Goal: Information Seeking & Learning: Learn about a topic

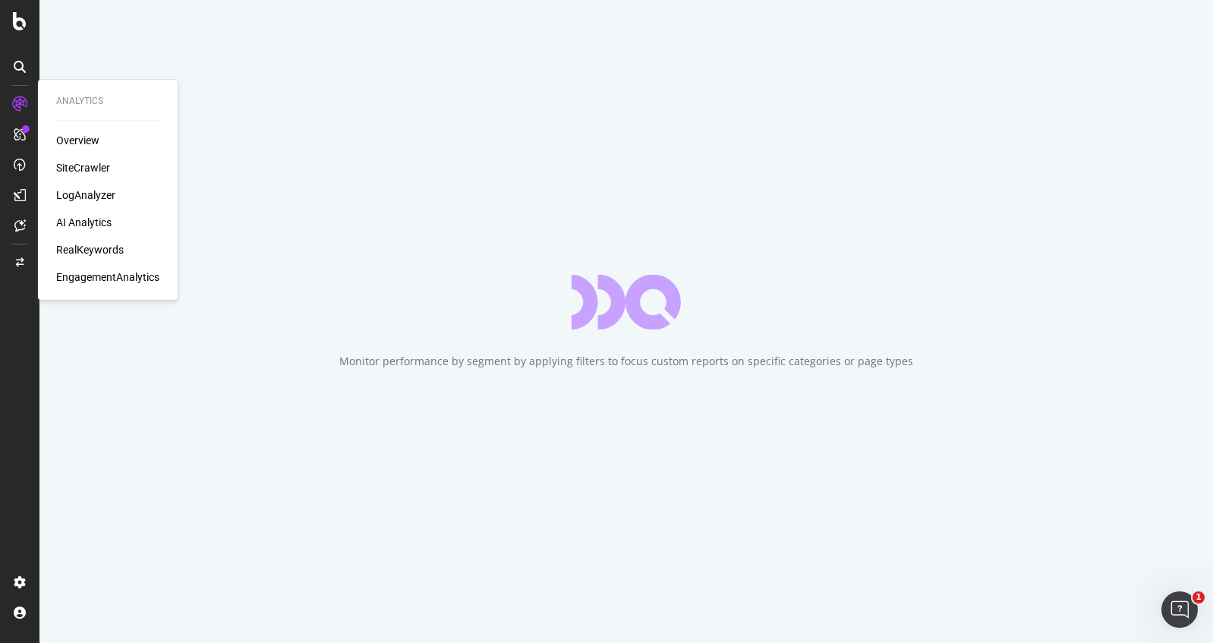
click at [71, 165] on div "SiteCrawler" at bounding box center [83, 167] width 54 height 15
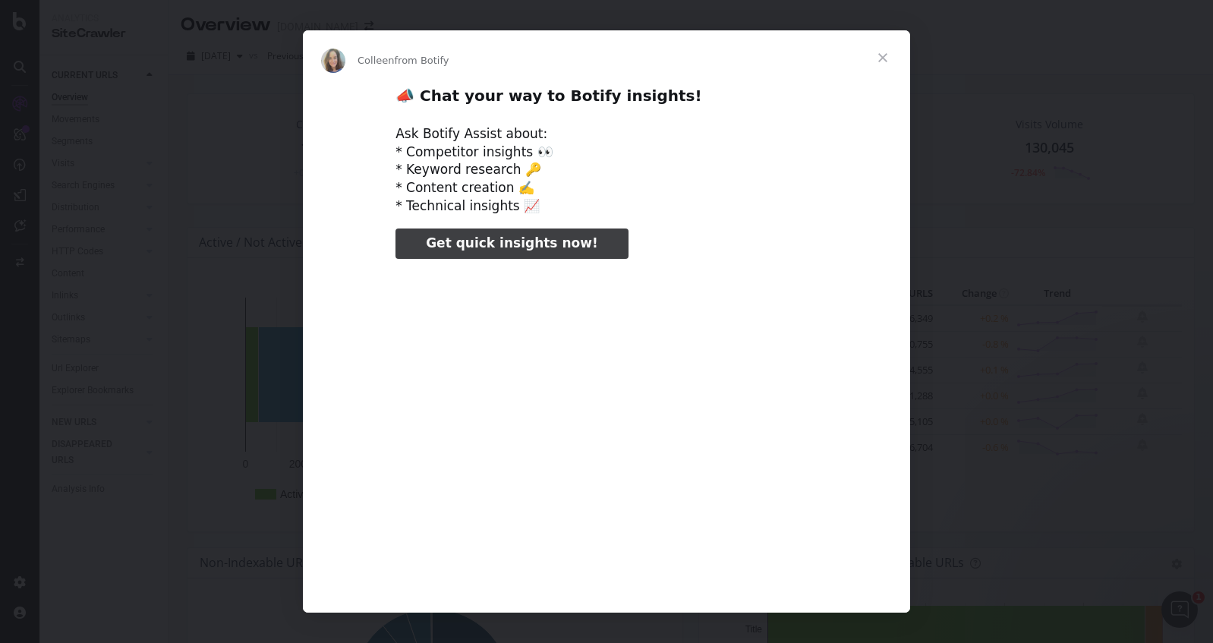
click at [887, 55] on span "Close" at bounding box center [883, 57] width 55 height 55
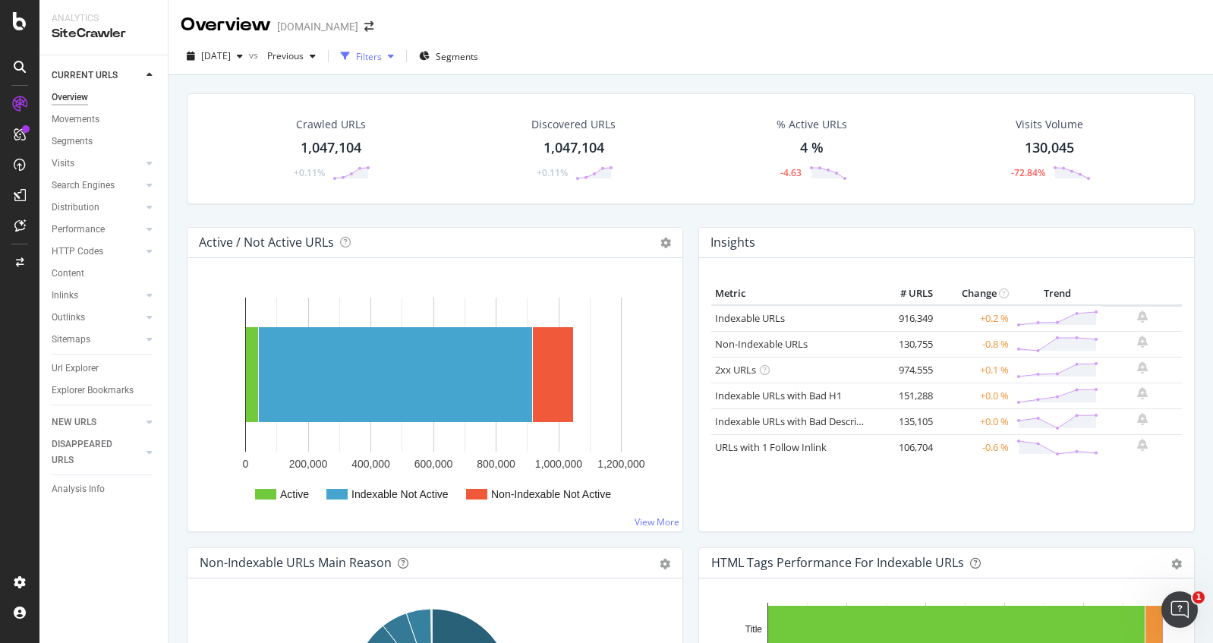
click at [382, 54] on div "Filters" at bounding box center [369, 56] width 26 height 13
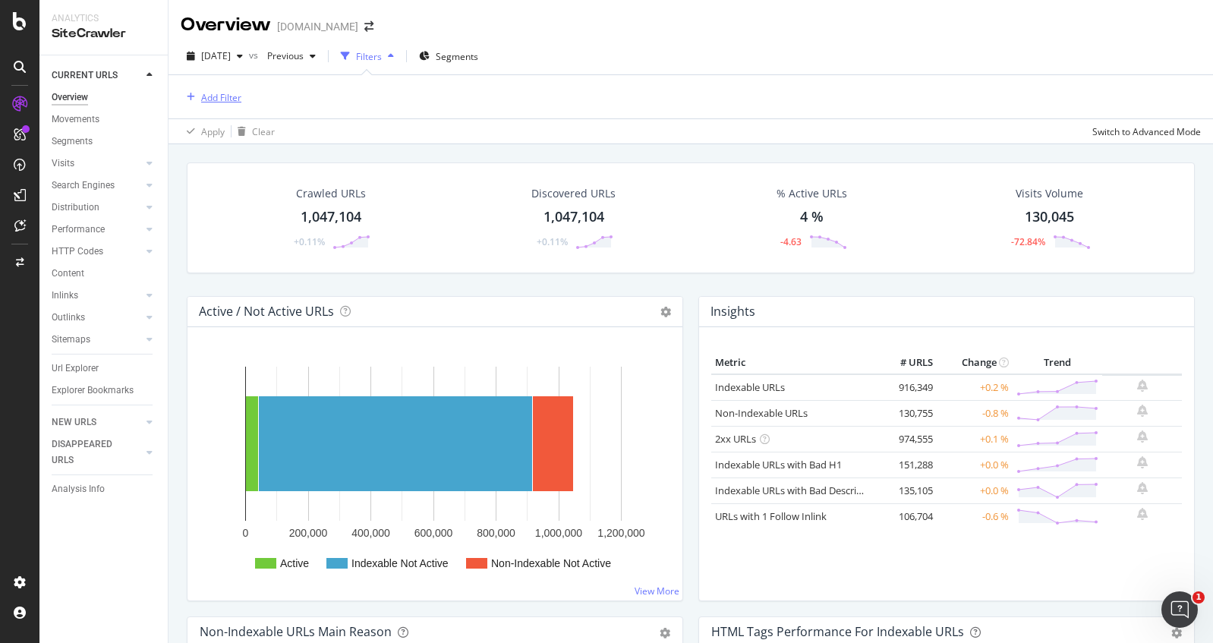
click at [214, 93] on div "Add Filter" at bounding box center [221, 97] width 40 height 13
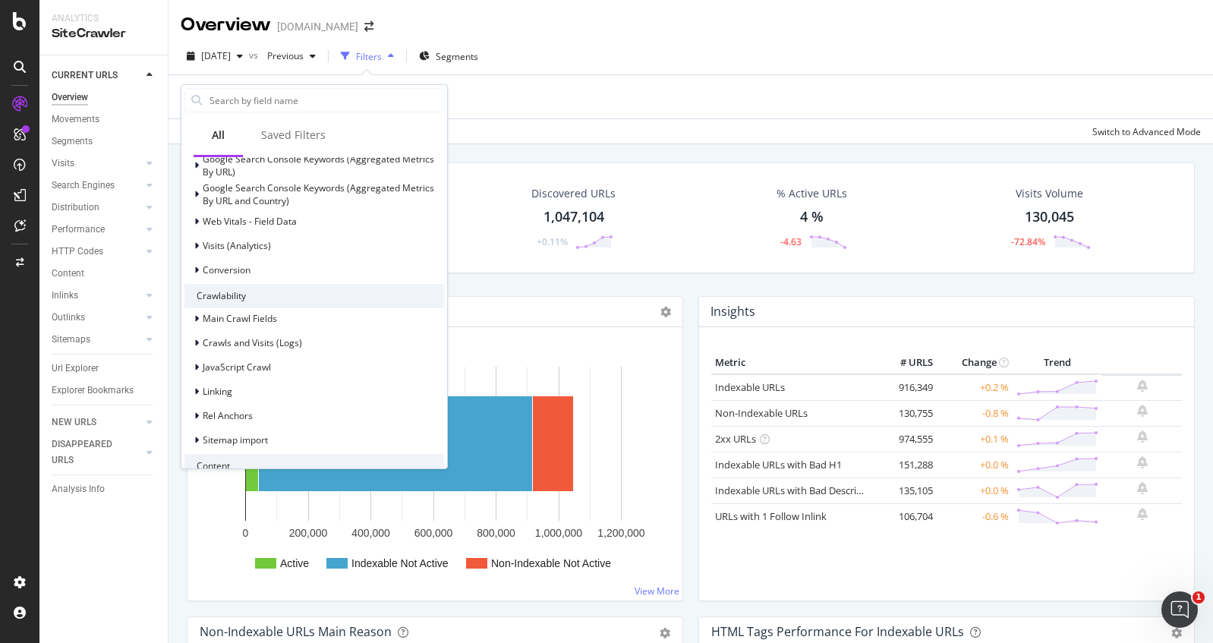
scroll to position [268, 0]
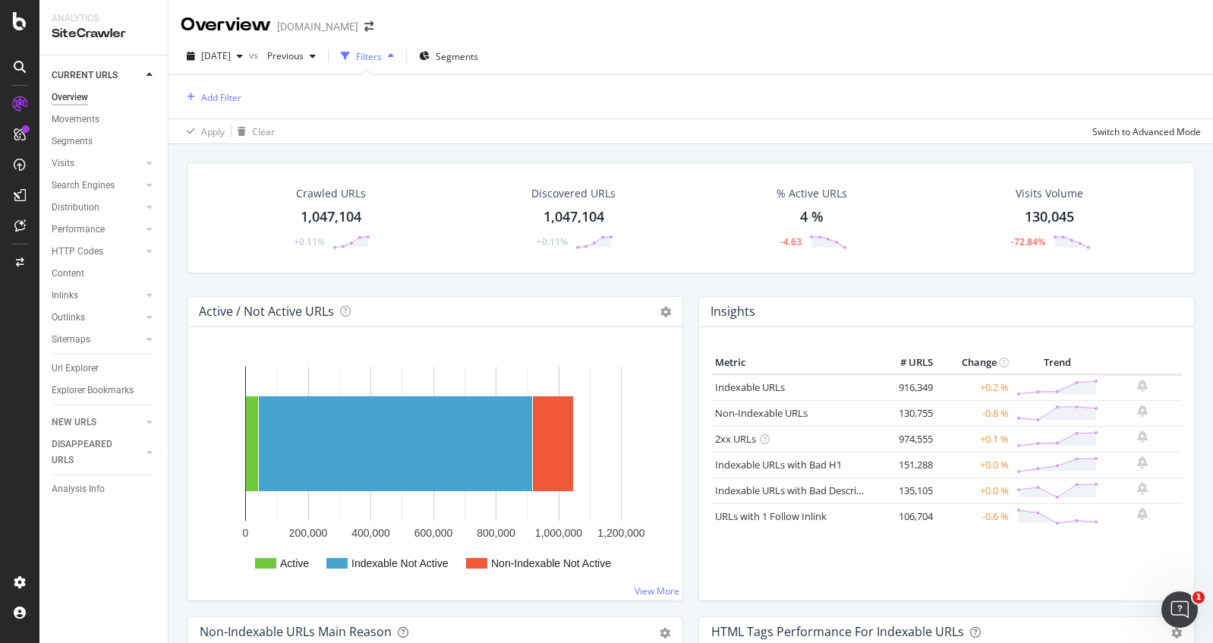
click at [557, 129] on div "Apply Clear Switch to Advanced Mode" at bounding box center [691, 130] width 1045 height 25
click at [236, 91] on div "Add Filter" at bounding box center [221, 97] width 40 height 13
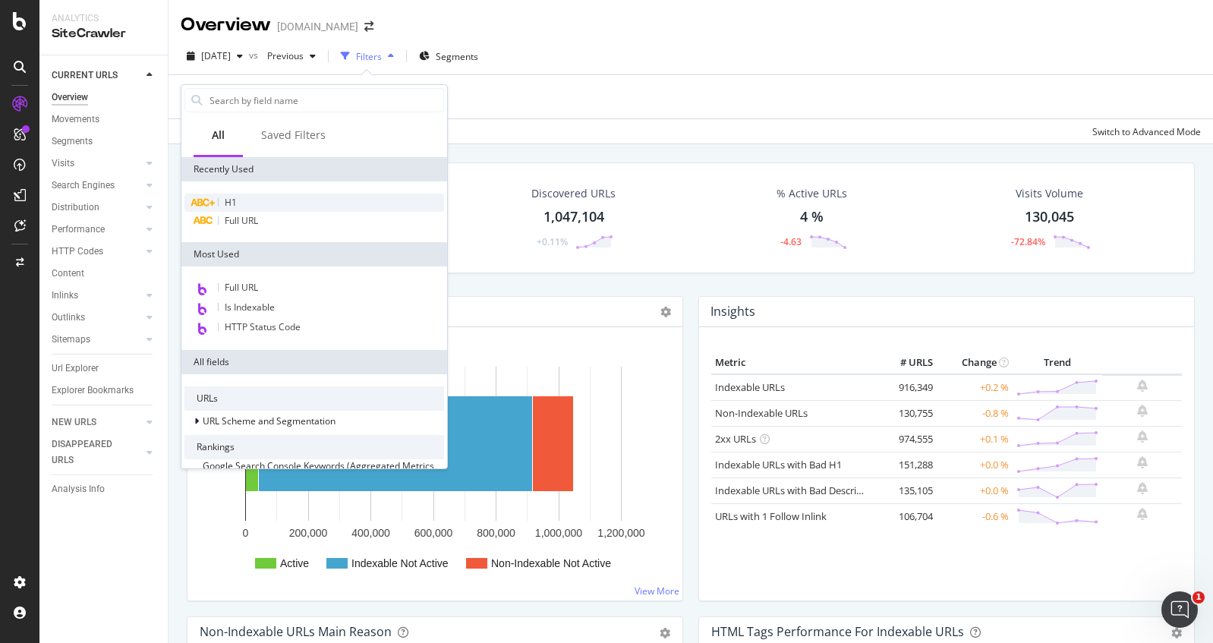
click at [285, 202] on div "H1" at bounding box center [314, 203] width 260 height 18
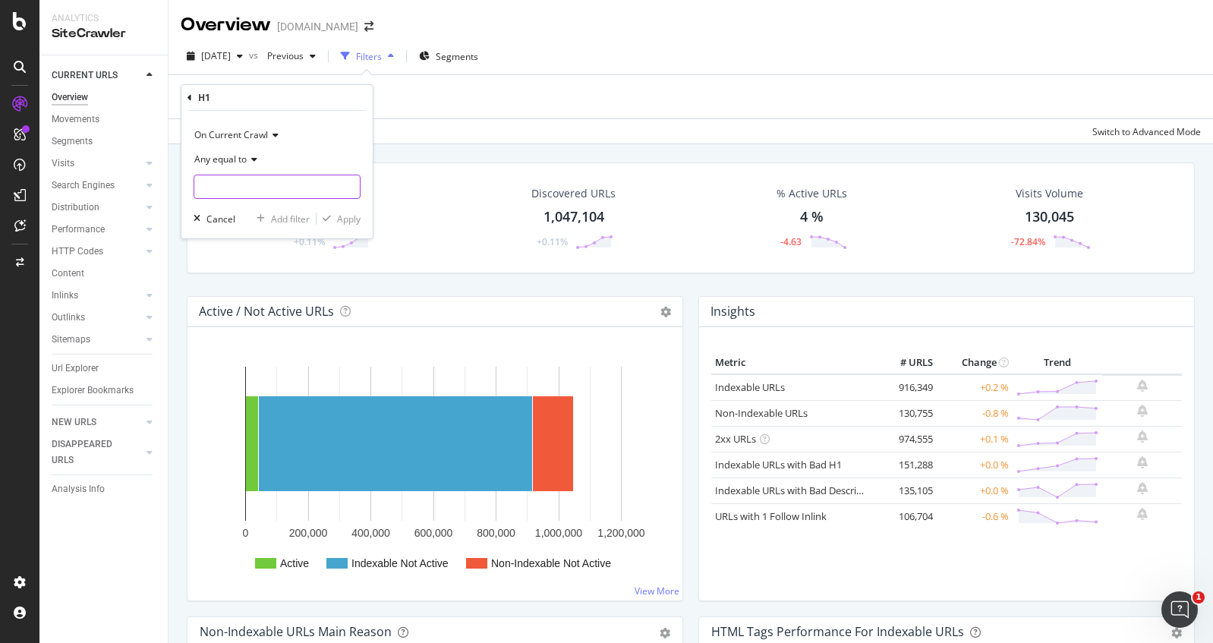
click at [276, 185] on input "text" at bounding box center [276, 187] width 165 height 24
click at [254, 156] on icon at bounding box center [252, 159] width 11 height 9
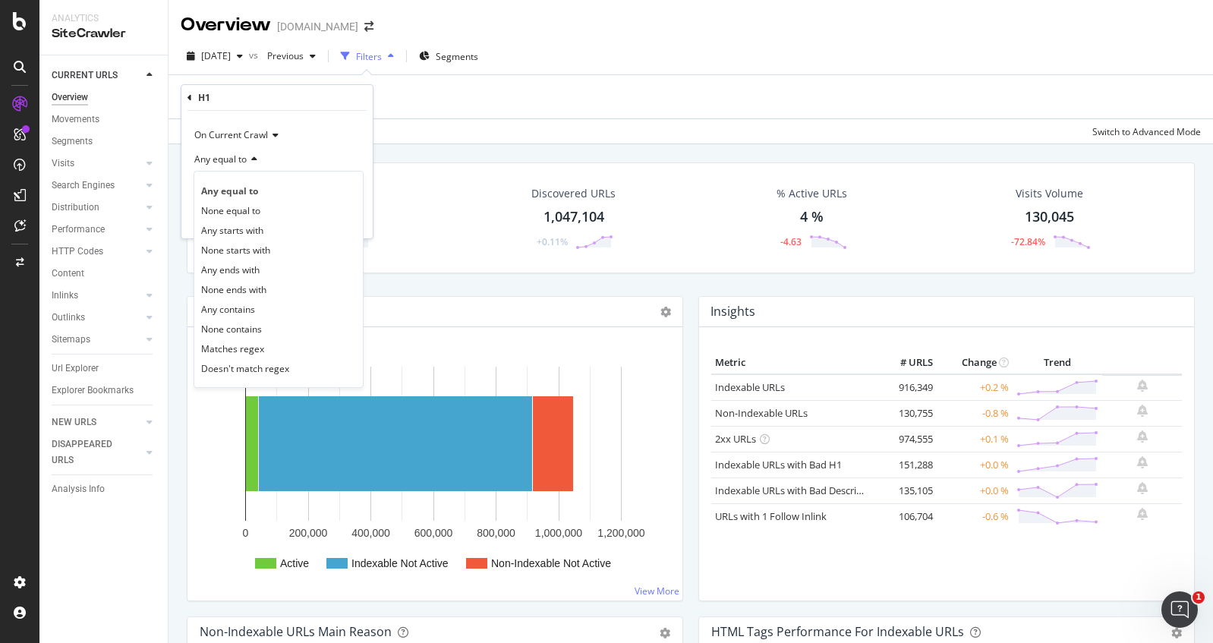
click at [254, 156] on icon at bounding box center [252, 159] width 11 height 9
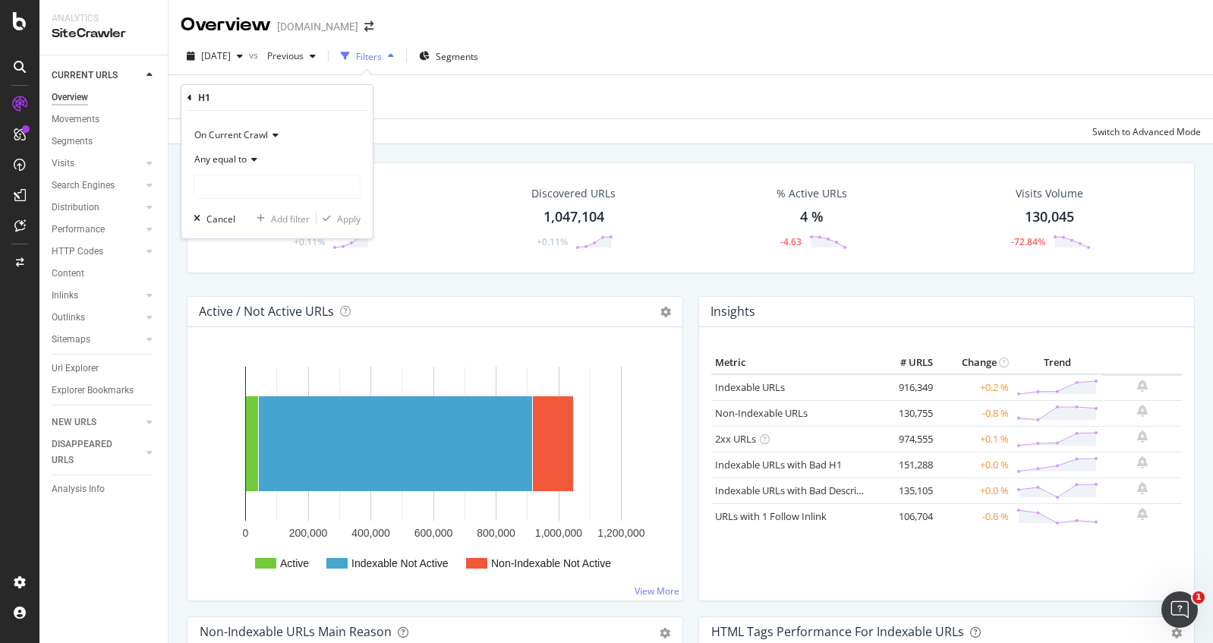
click at [253, 157] on icon at bounding box center [252, 159] width 11 height 9
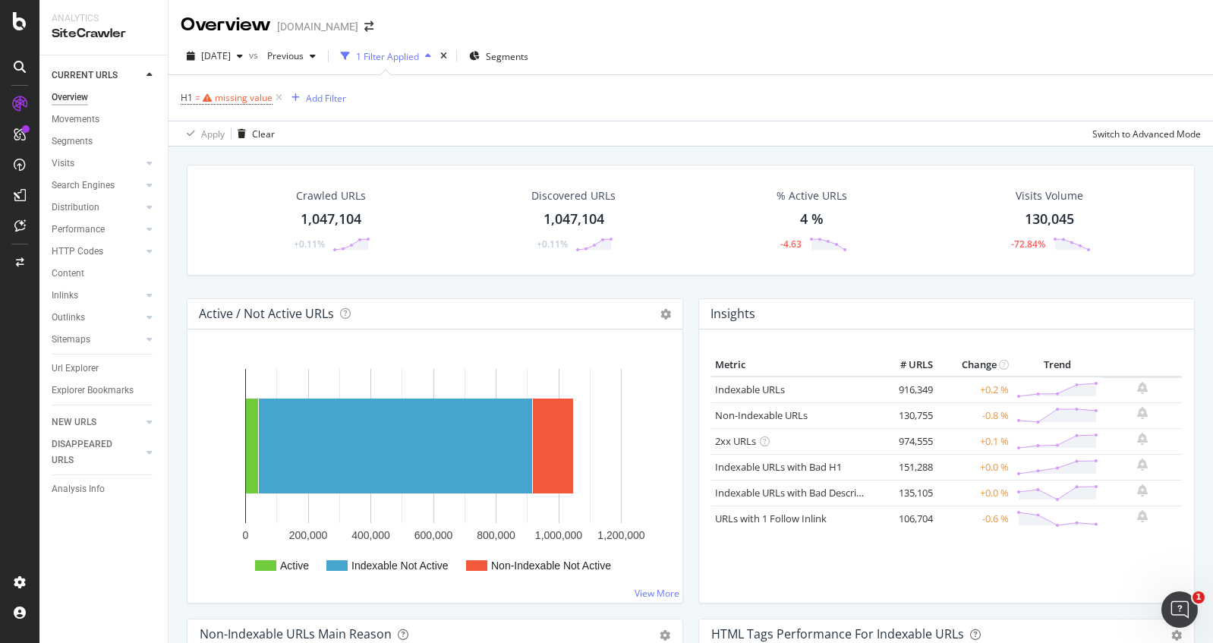
click at [401, 114] on div "H1 = missing value Add Filter" at bounding box center [691, 98] width 1020 height 46
click at [61, 161] on div "Visits" at bounding box center [63, 164] width 23 height 16
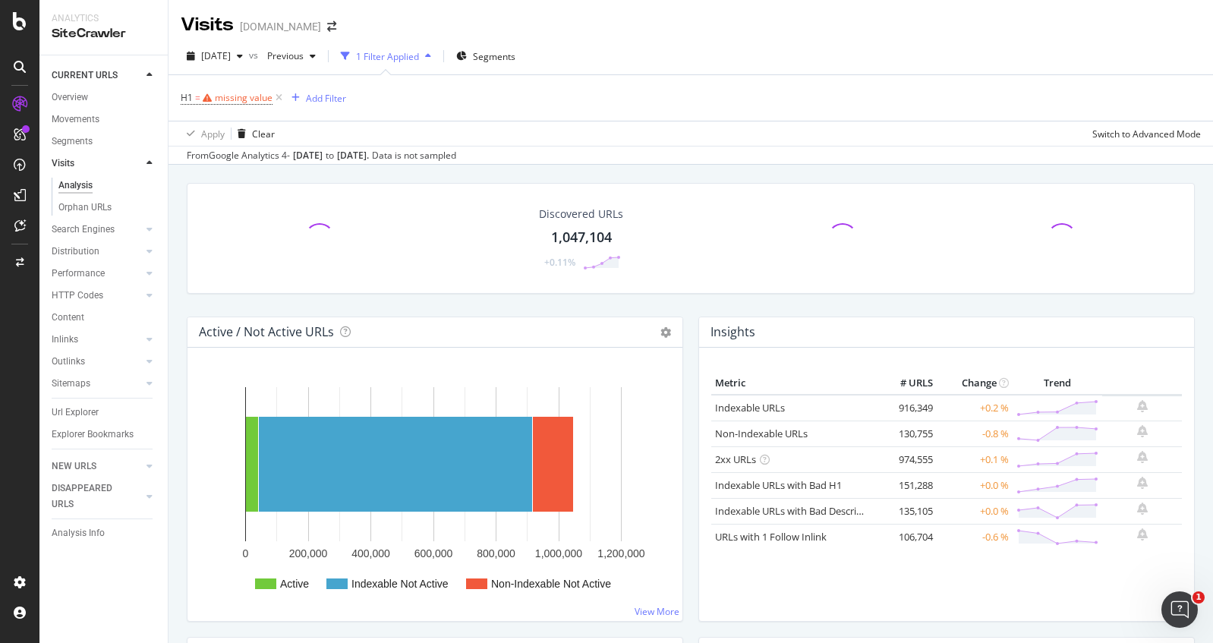
click at [92, 376] on link "Sitemaps" at bounding box center [97, 384] width 90 height 16
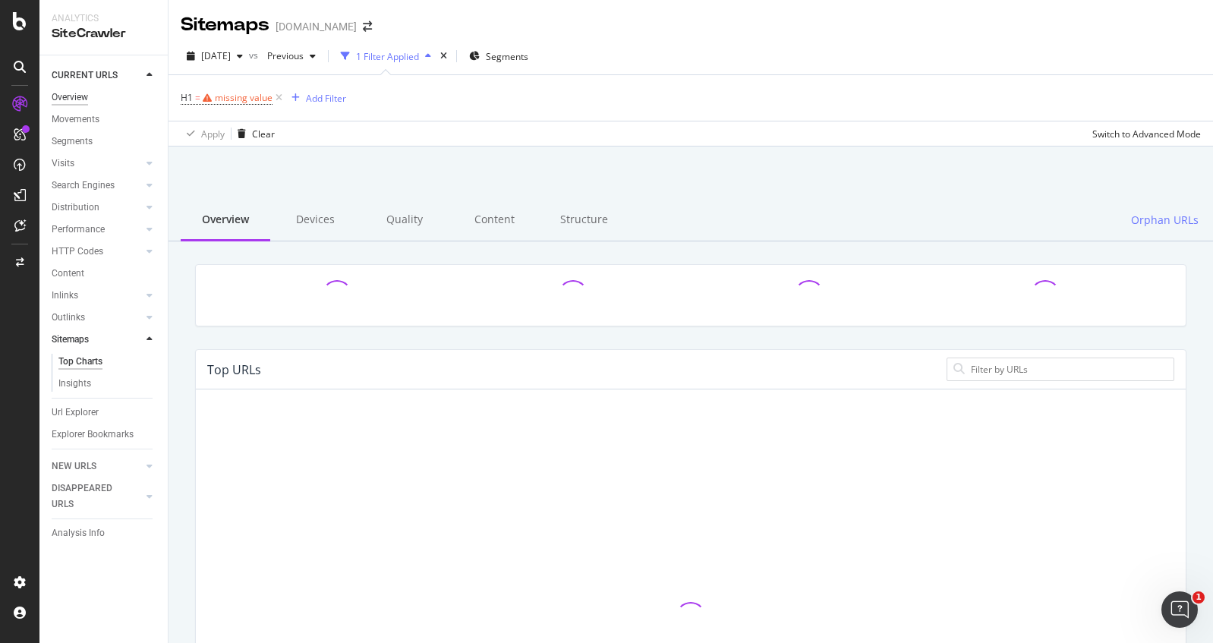
click at [88, 97] on div "Overview" at bounding box center [70, 98] width 36 height 16
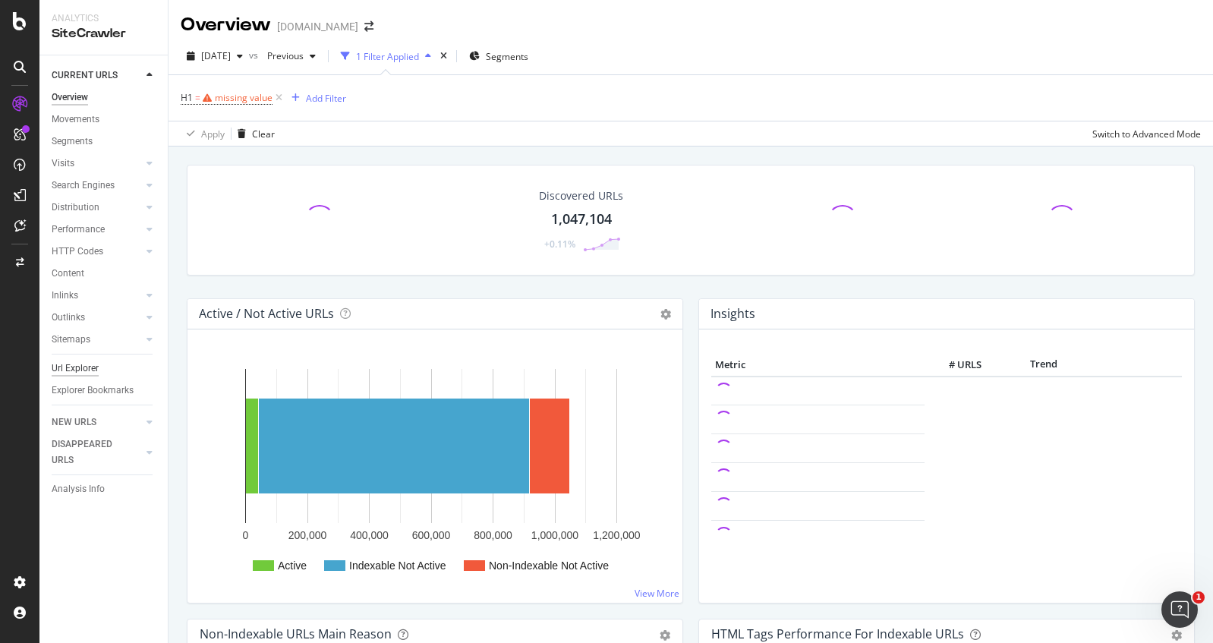
click at [87, 372] on div "Url Explorer" at bounding box center [75, 369] width 47 height 16
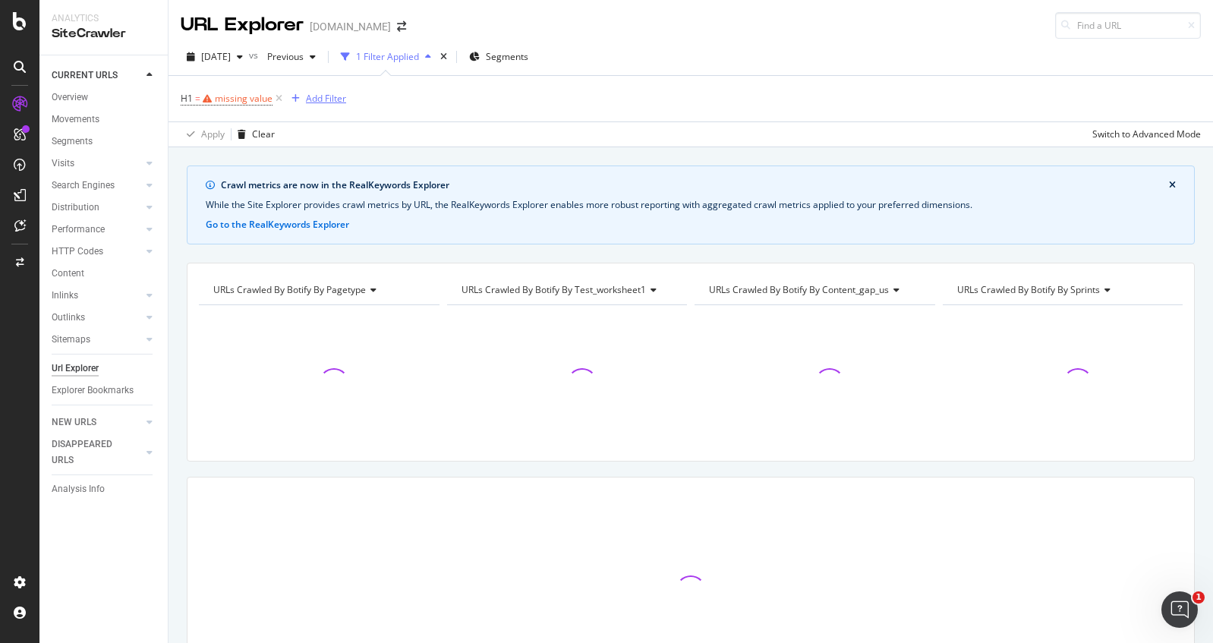
click at [317, 96] on div "Add Filter" at bounding box center [326, 98] width 40 height 13
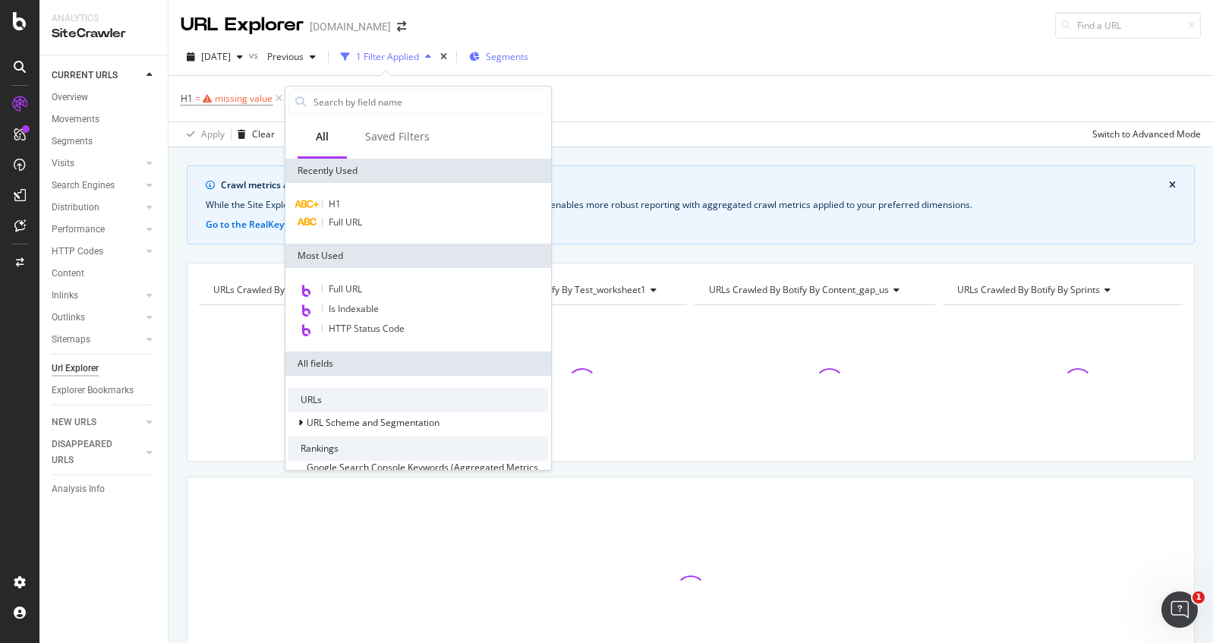
click at [528, 54] on span "Segments" at bounding box center [507, 56] width 43 height 13
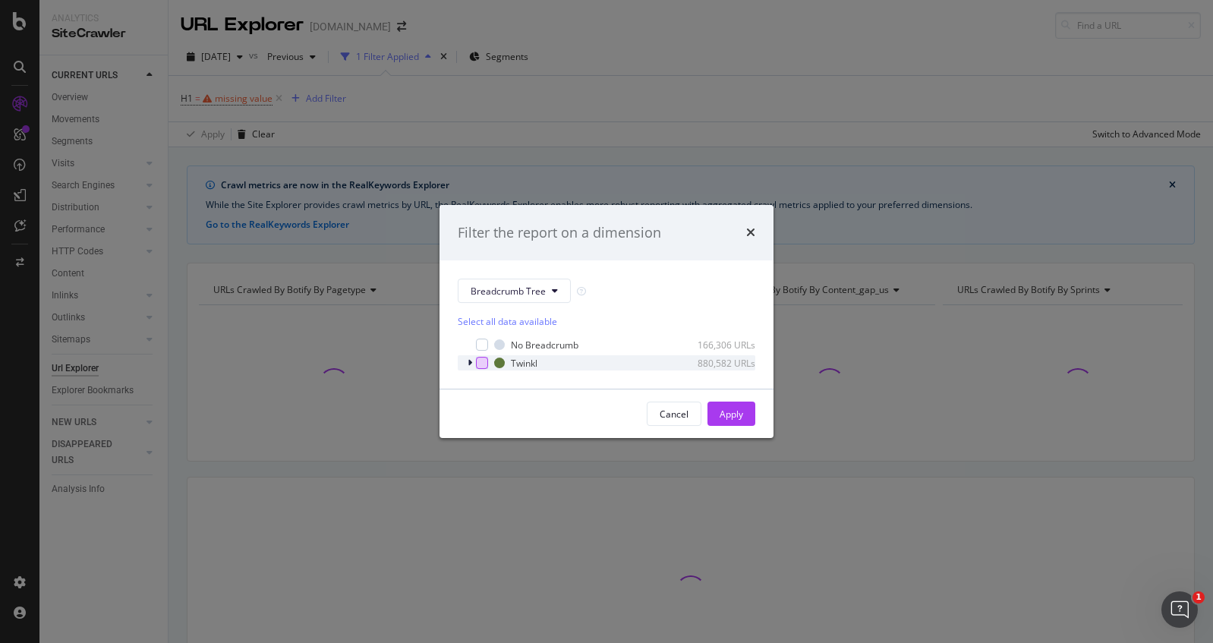
click at [482, 366] on div "modal" at bounding box center [482, 363] width 12 height 12
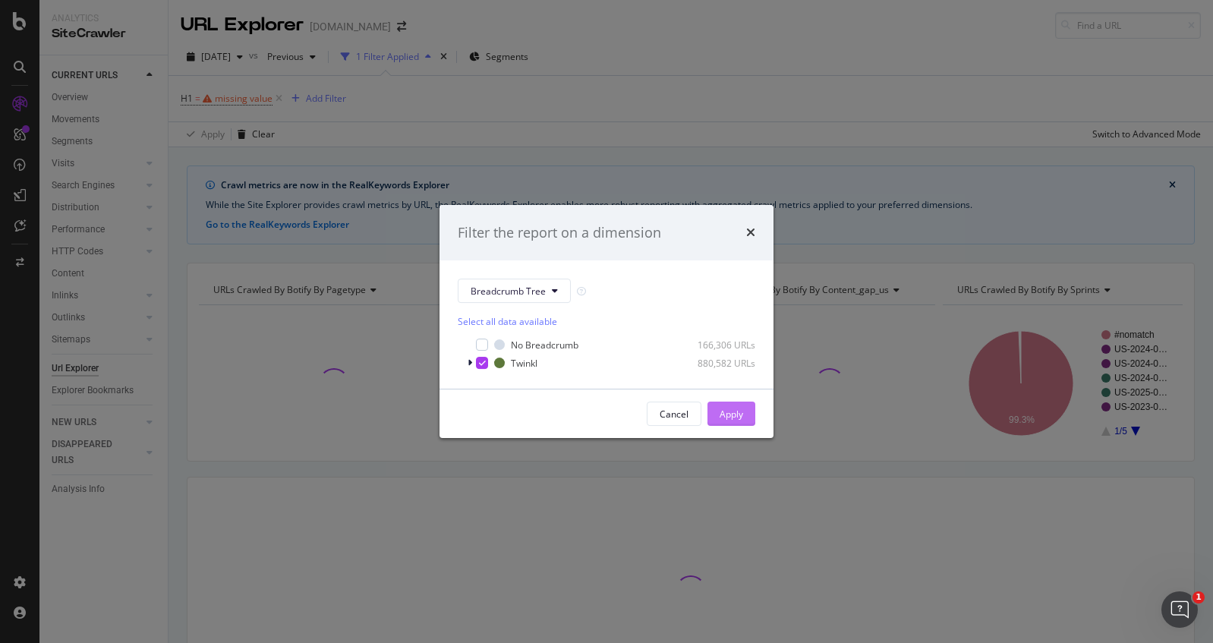
click at [736, 415] on div "Apply" at bounding box center [732, 414] width 24 height 13
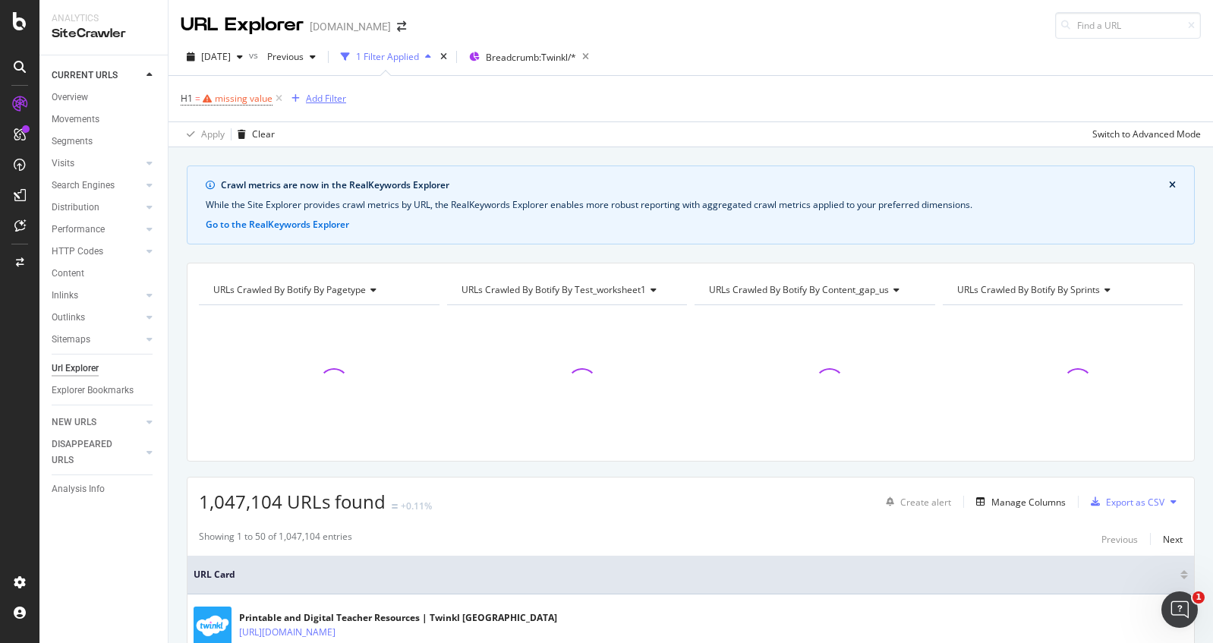
click at [326, 96] on div "Add Filter" at bounding box center [326, 98] width 40 height 13
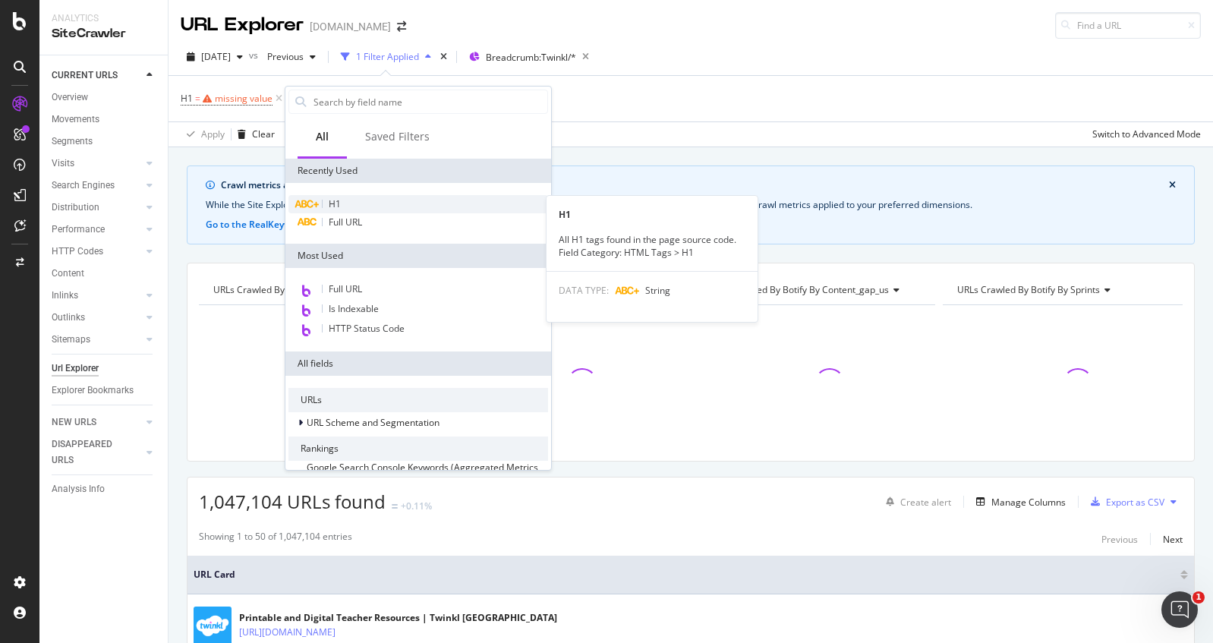
click at [329, 203] on span "H1" at bounding box center [335, 203] width 12 height 13
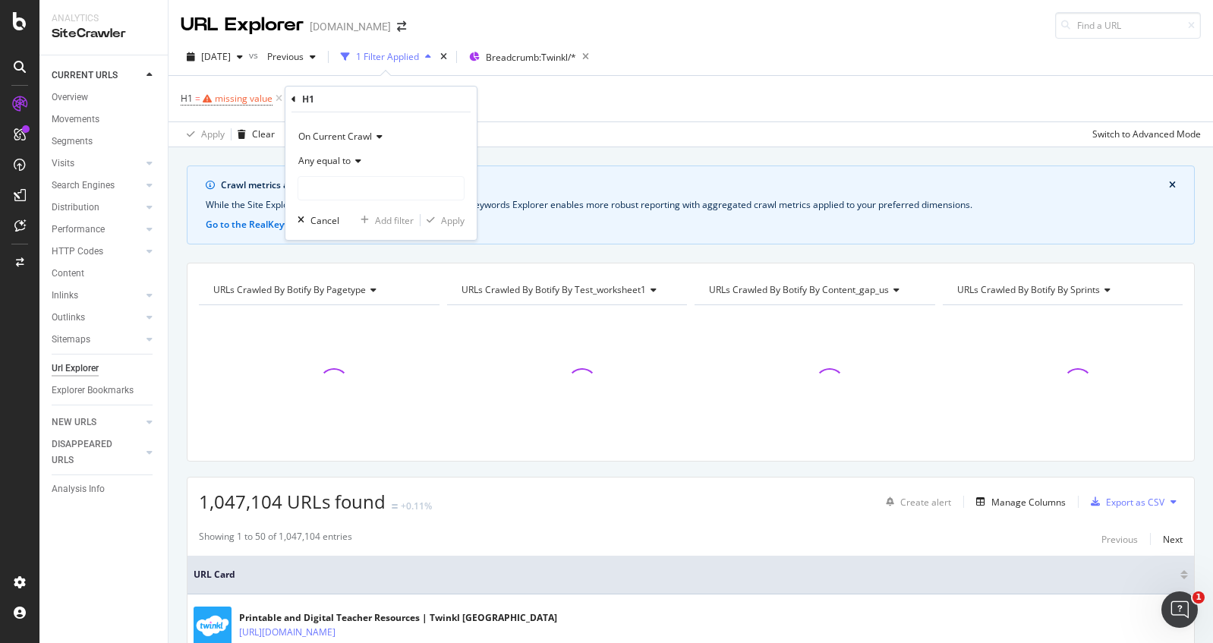
click at [369, 132] on span "On Current Crawl" at bounding box center [335, 136] width 74 height 13
click at [371, 164] on span "On Current Crawl" at bounding box center [344, 168] width 79 height 13
click at [415, 197] on input "text" at bounding box center [380, 188] width 165 height 24
click at [351, 157] on icon at bounding box center [356, 160] width 11 height 9
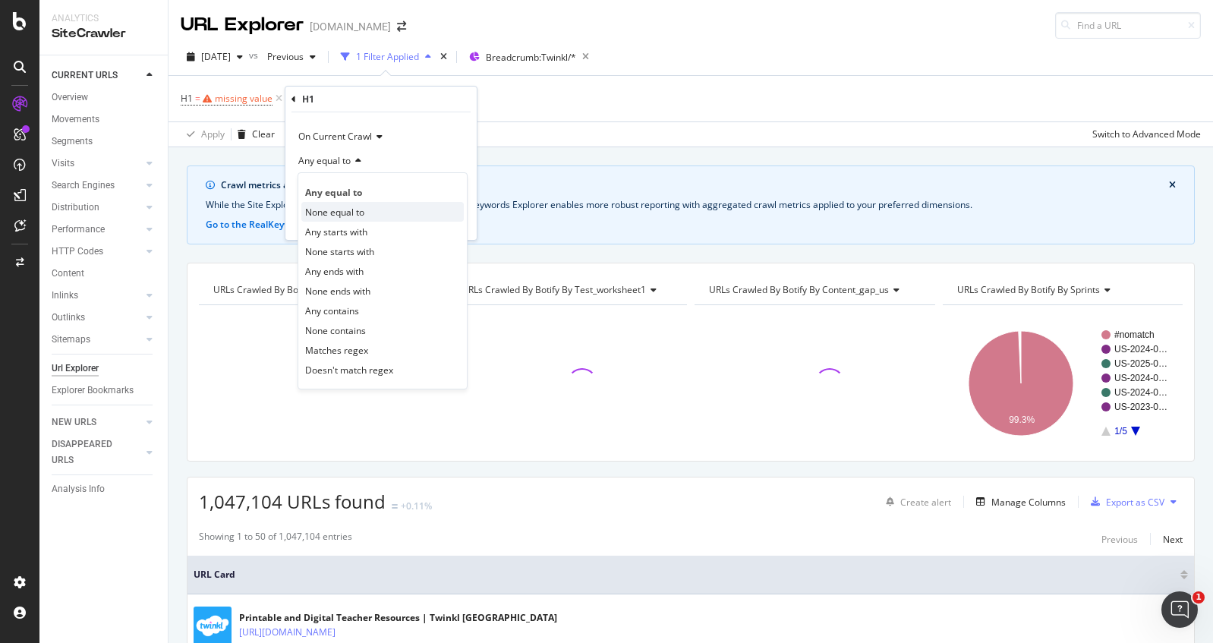
click at [367, 216] on div "None equal to" at bounding box center [382, 212] width 162 height 20
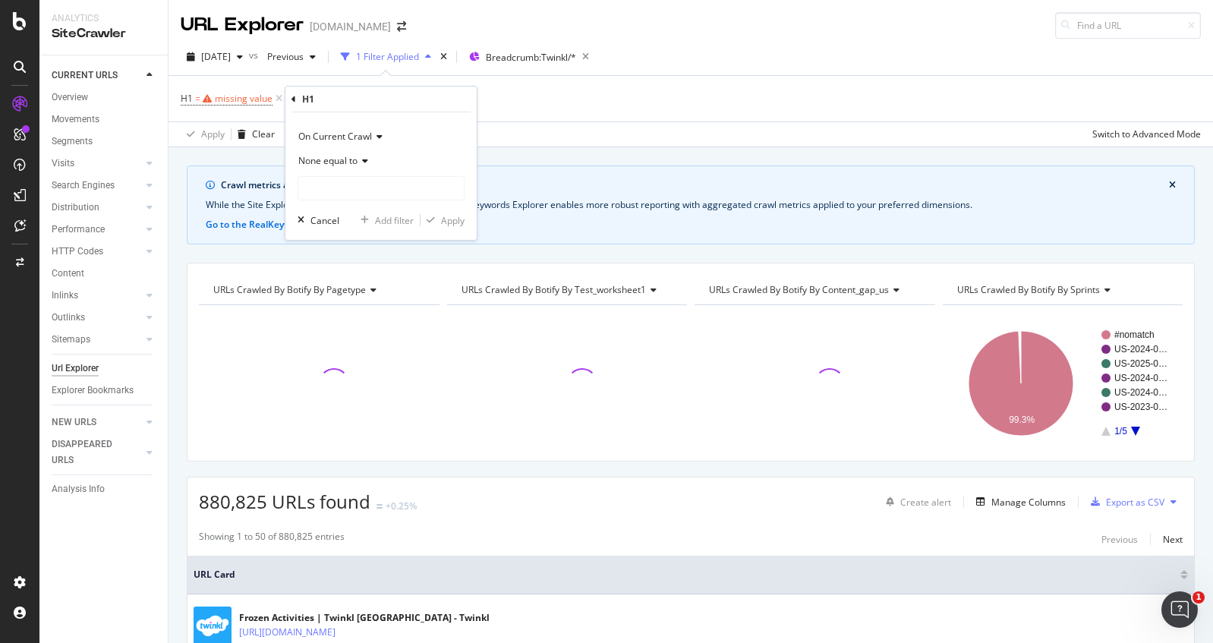
click at [370, 163] on div "None equal to" at bounding box center [381, 161] width 167 height 24
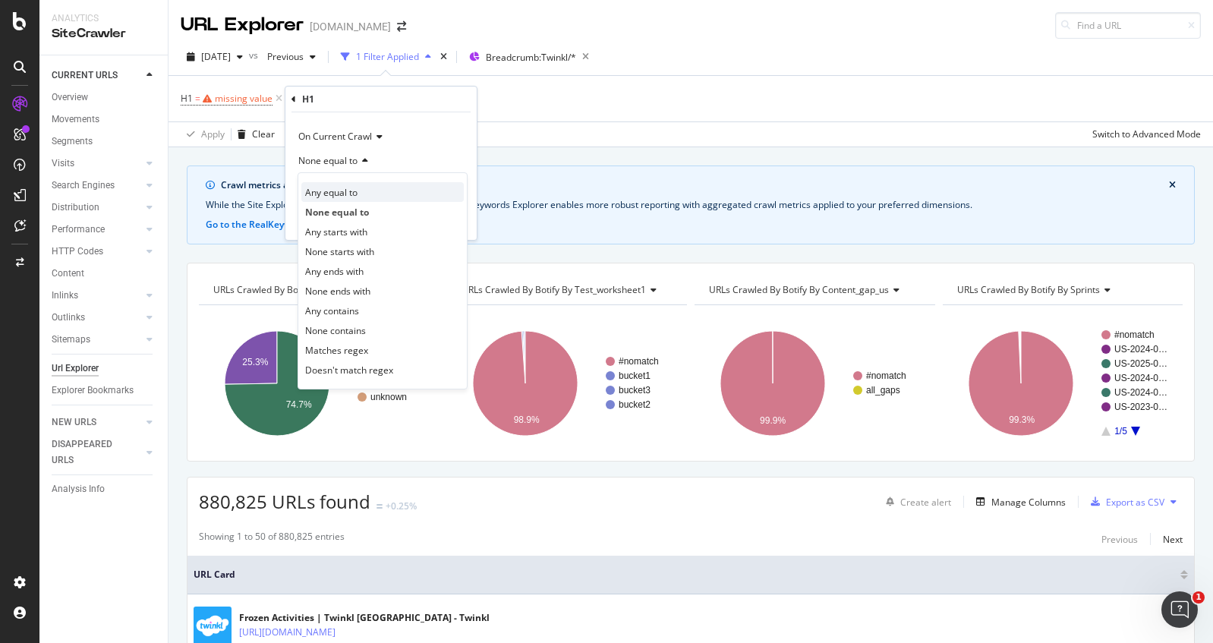
click at [376, 193] on div "Any equal to" at bounding box center [382, 192] width 162 height 20
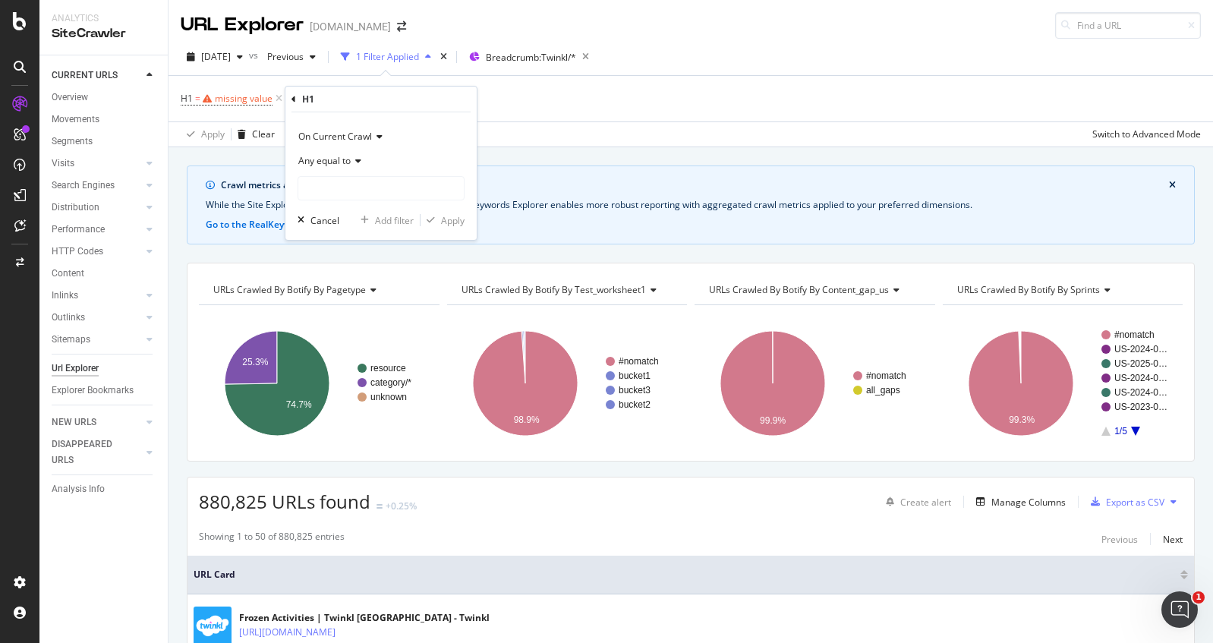
click at [547, 108] on div "H1 = missing value Add Filter" at bounding box center [691, 99] width 1020 height 46
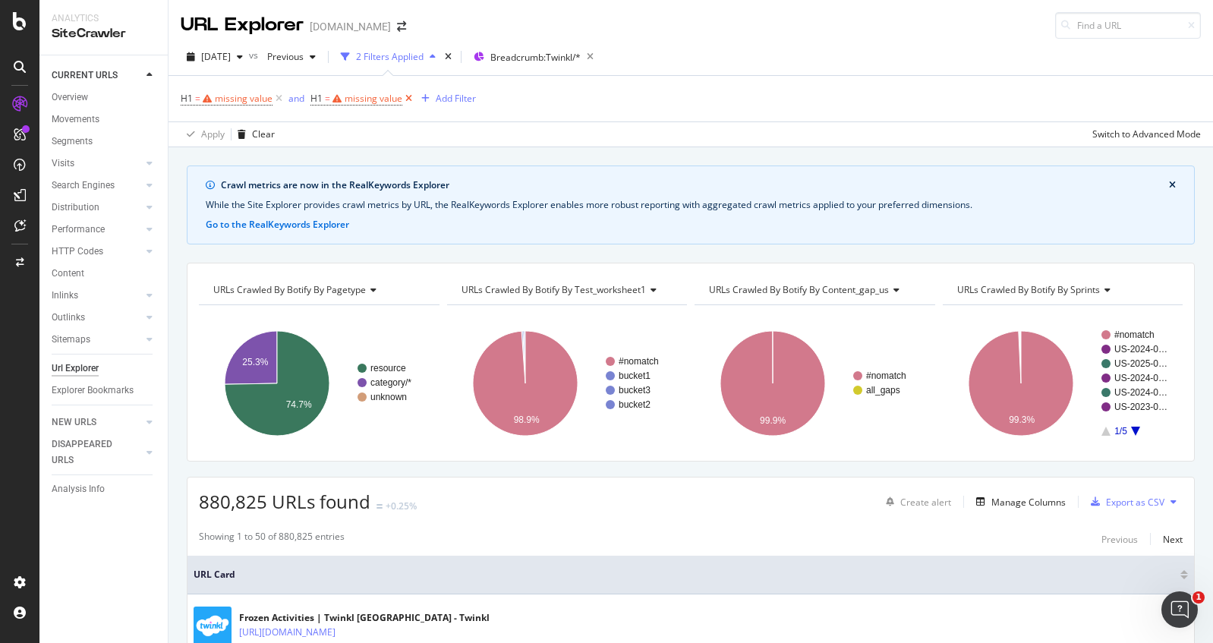
click at [406, 97] on icon at bounding box center [408, 98] width 13 height 15
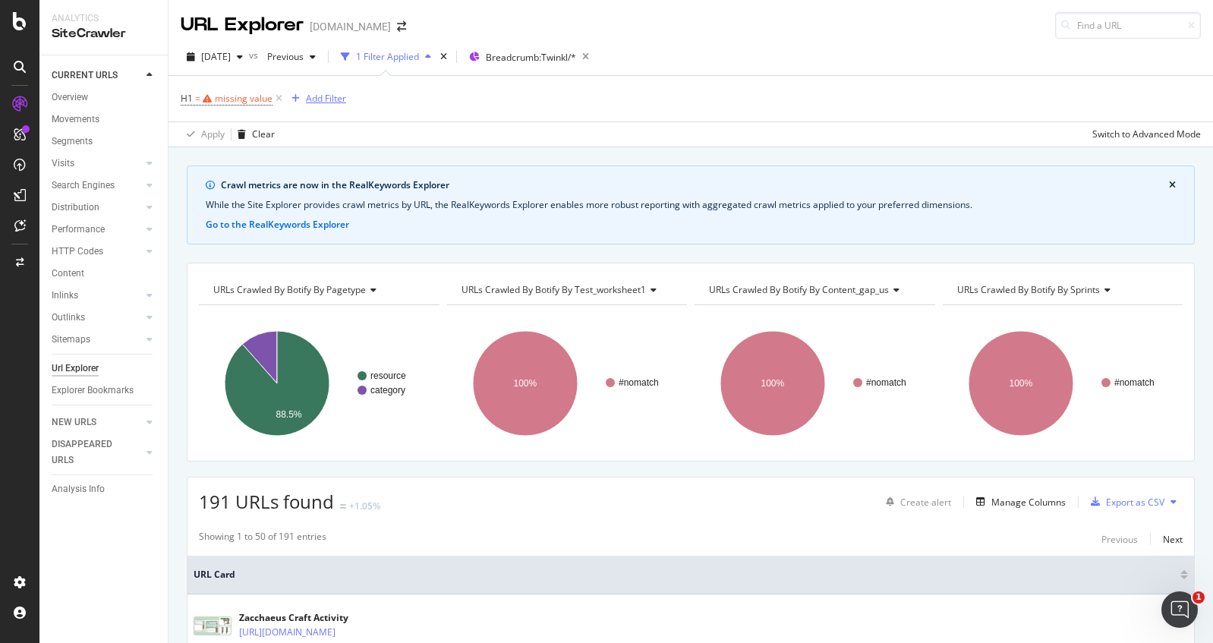
click at [328, 98] on div "Add Filter" at bounding box center [326, 98] width 40 height 13
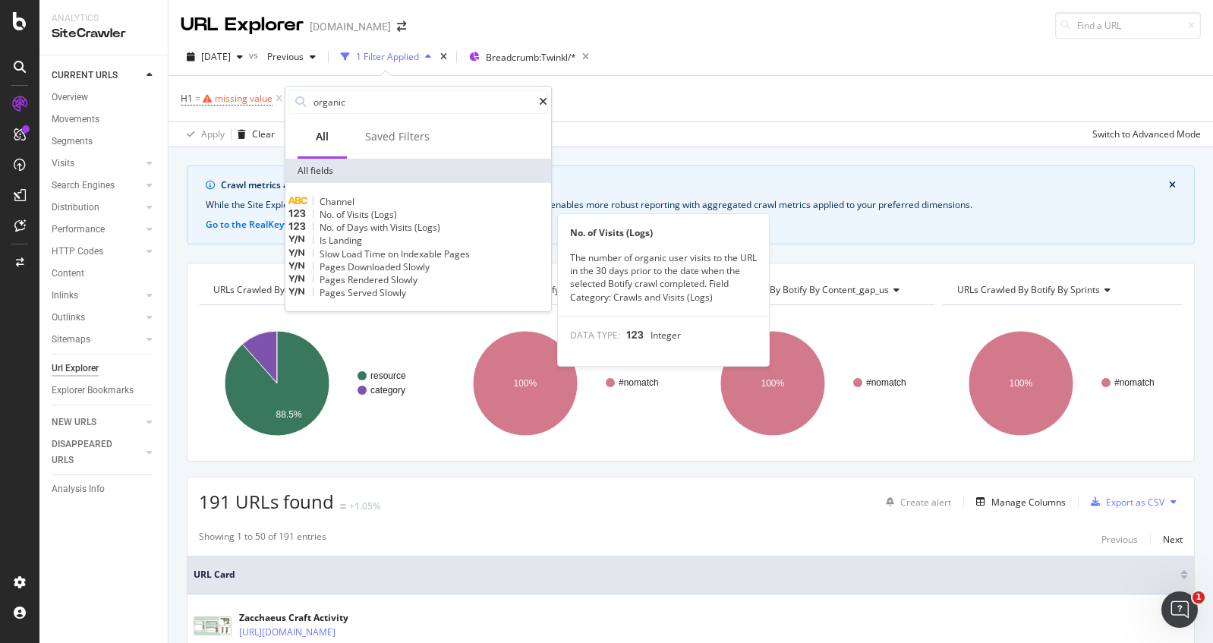
type input "organic"
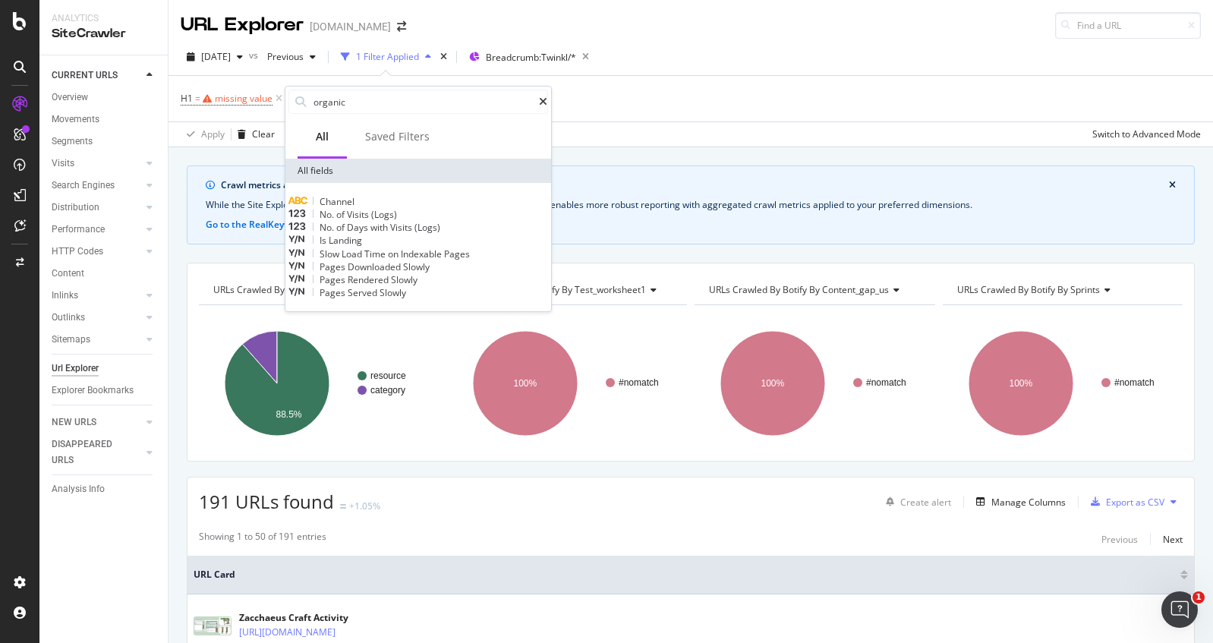
click at [445, 216] on div "No. of Visits (Logs)" at bounding box center [418, 214] width 260 height 13
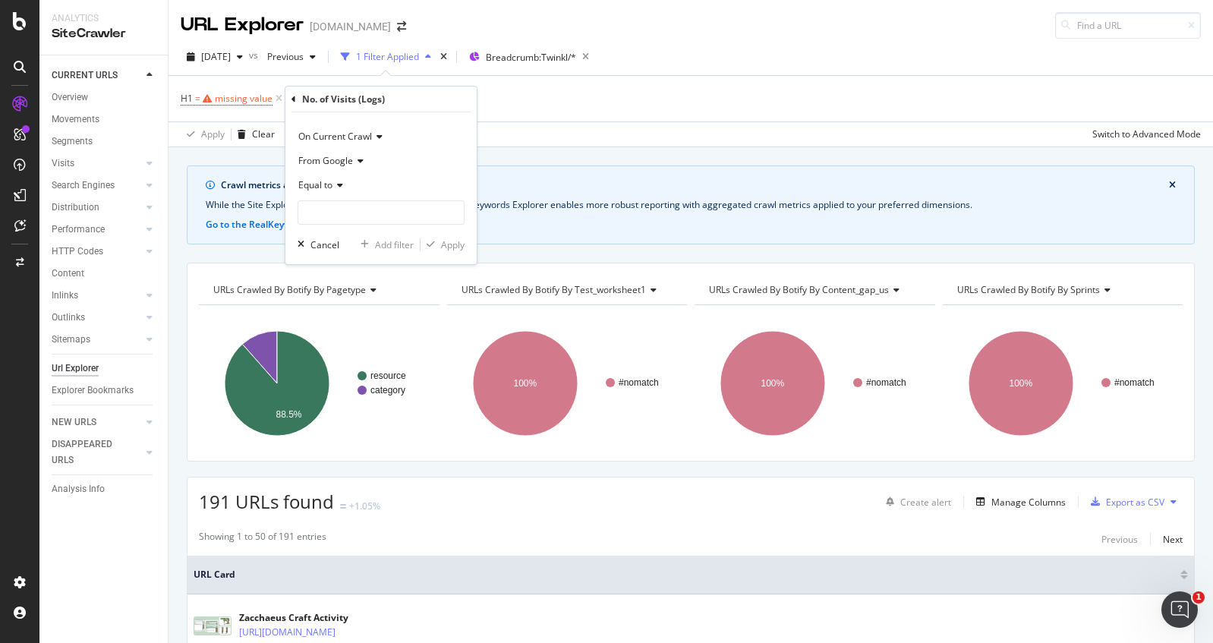
click at [367, 163] on div "From Google" at bounding box center [381, 161] width 167 height 24
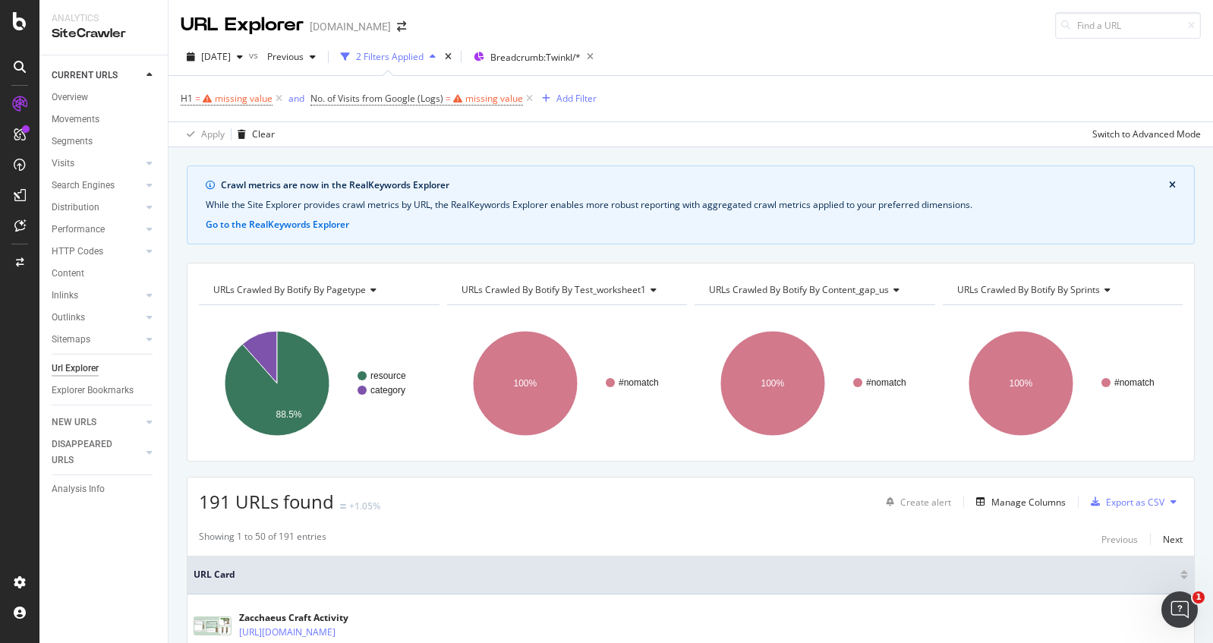
click at [613, 127] on div "Apply Clear Switch to Advanced Mode" at bounding box center [691, 133] width 1045 height 25
click at [474, 96] on div "missing value" at bounding box center [494, 98] width 58 height 13
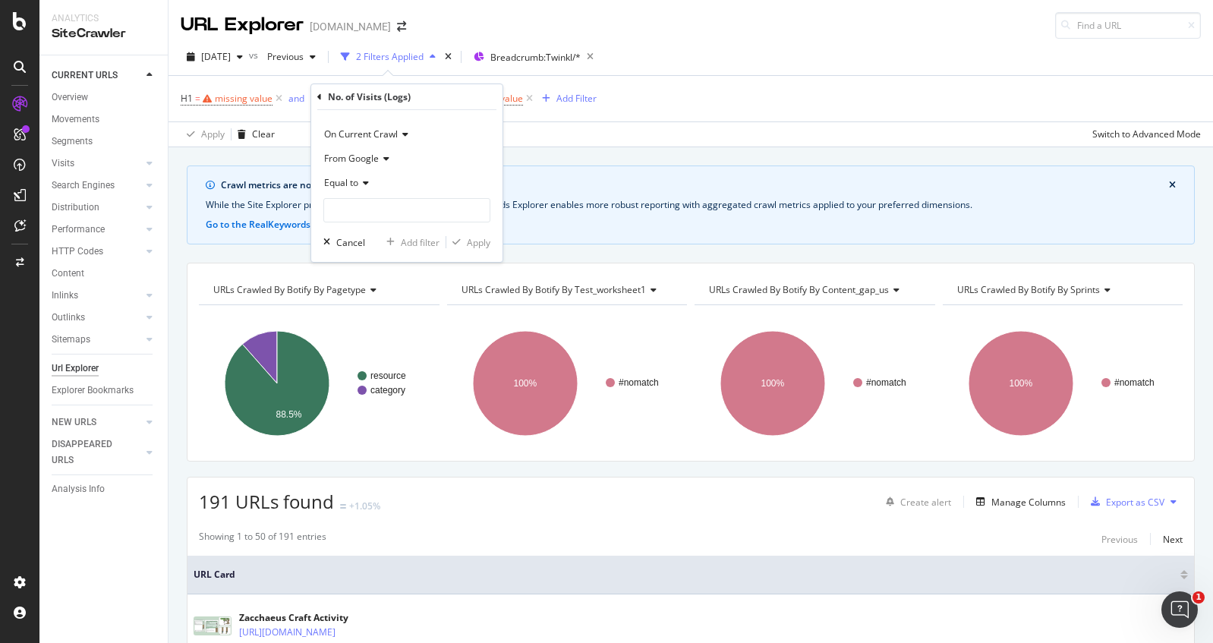
click at [372, 186] on div "Equal to" at bounding box center [406, 183] width 167 height 24
click at [696, 115] on div "H1 = missing value and No. of Visits from Google (Logs) = missing value Add Fil…" at bounding box center [691, 99] width 1020 height 46
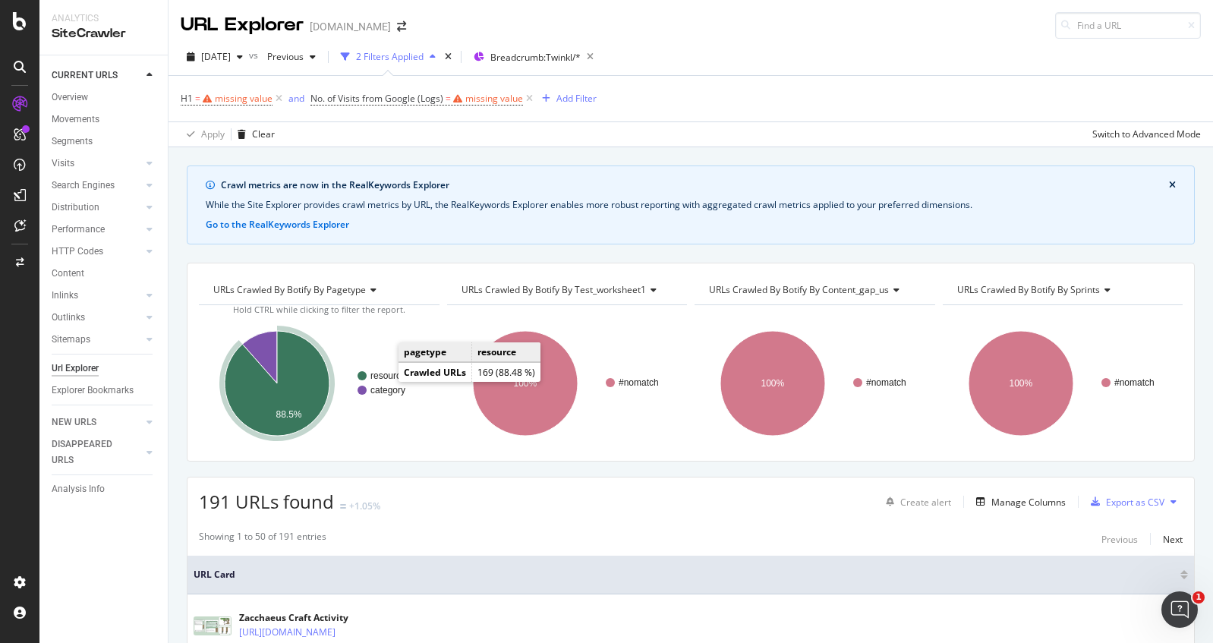
click at [383, 371] on text "resource" at bounding box center [388, 375] width 36 height 11
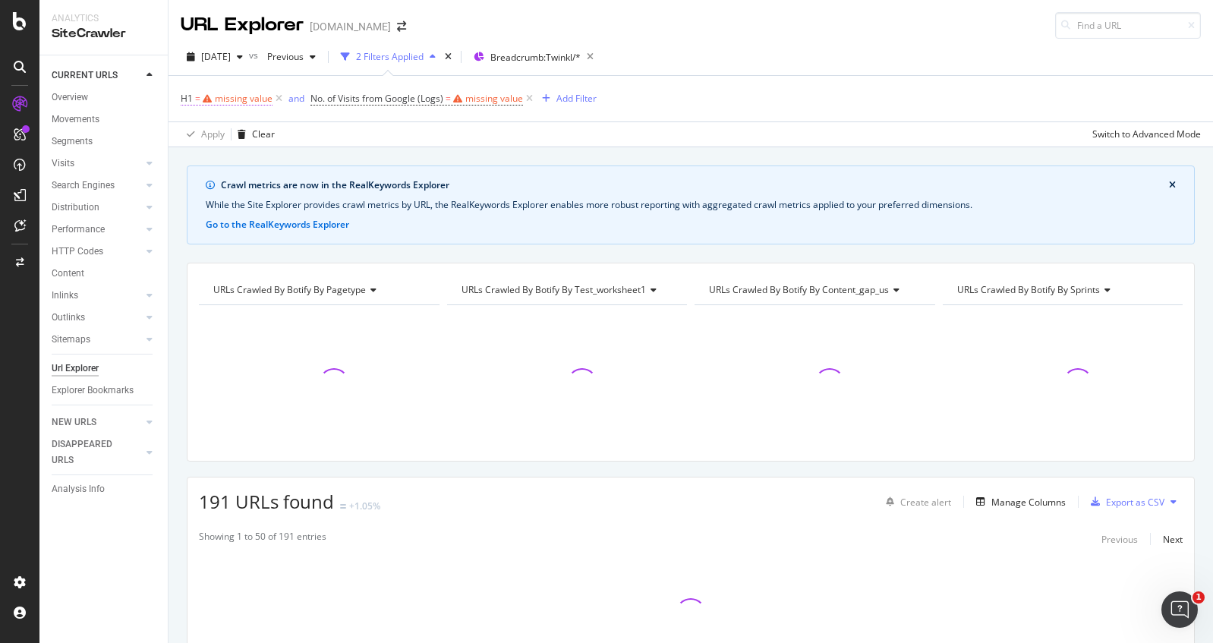
click at [282, 97] on icon at bounding box center [279, 98] width 13 height 15
click at [403, 97] on icon at bounding box center [399, 98] width 13 height 15
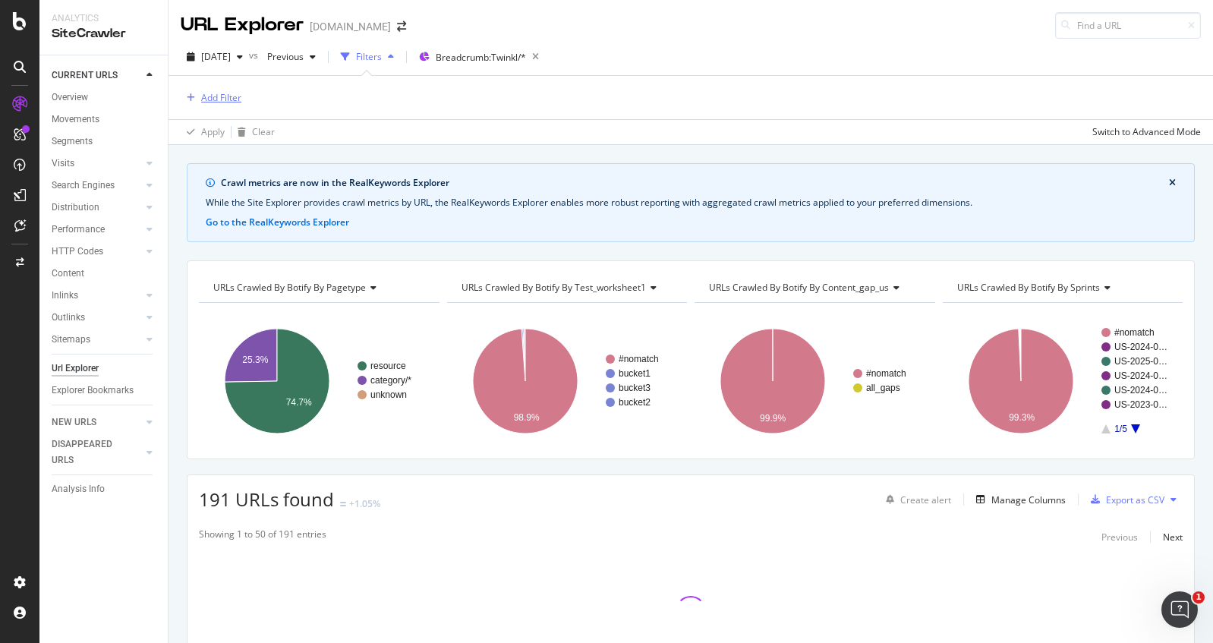
click at [216, 101] on div "Add Filter" at bounding box center [221, 97] width 40 height 13
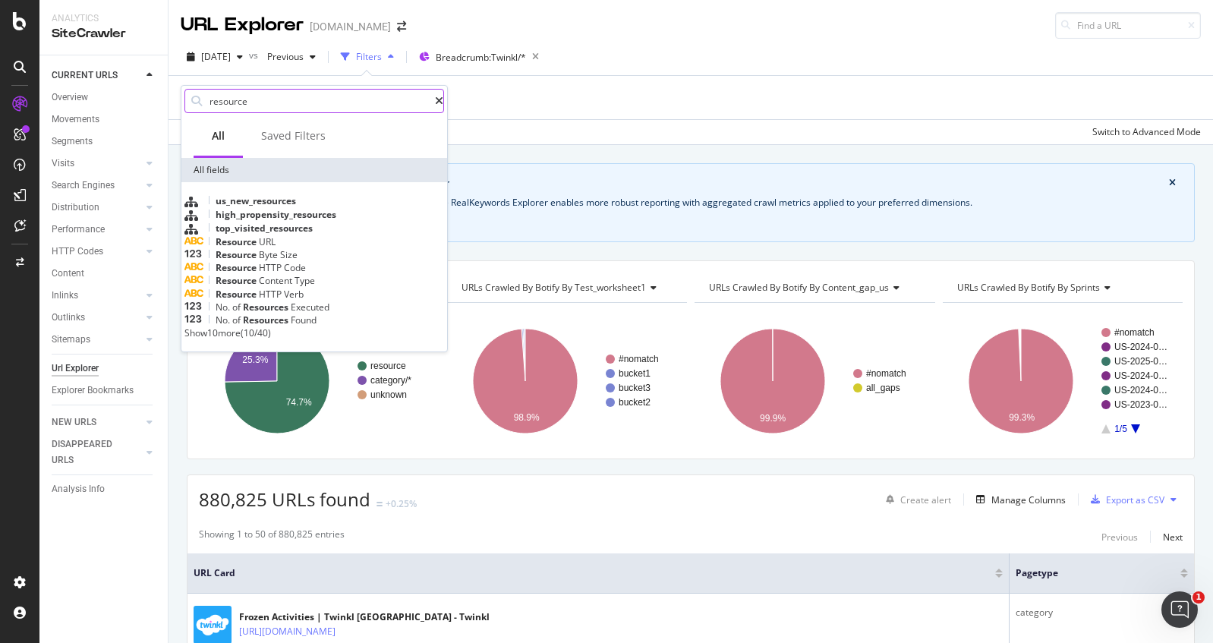
type input "resource"
click at [435, 104] on icon at bounding box center [439, 101] width 8 height 11
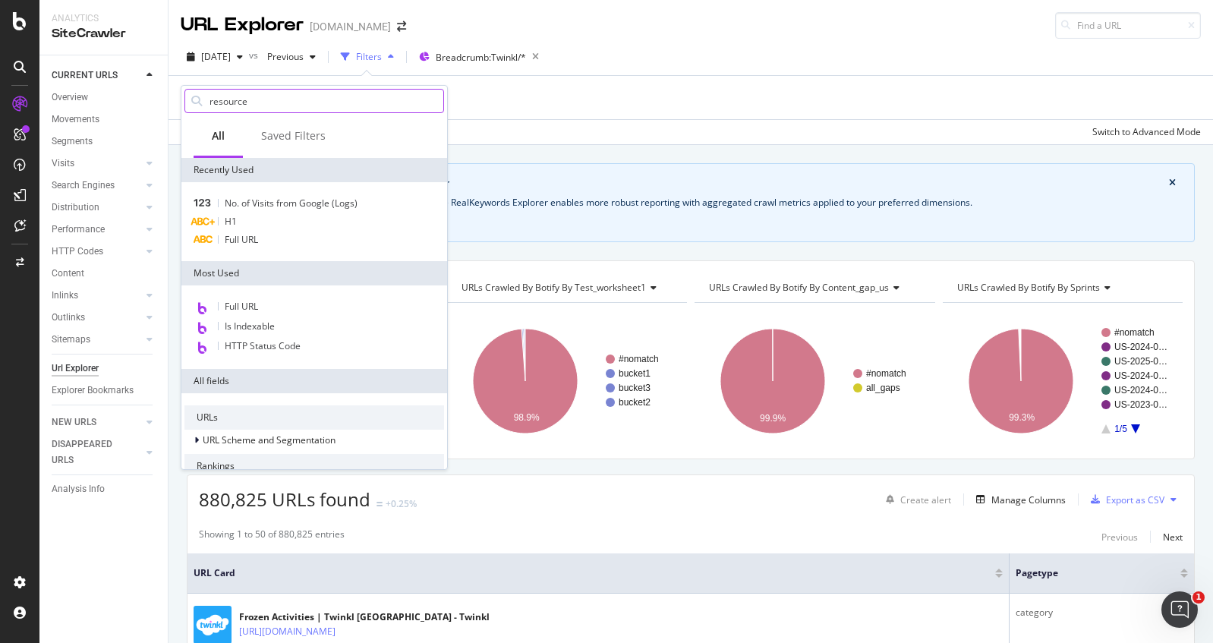
click at [601, 130] on div "Apply Clear Switch to Advanced Mode" at bounding box center [691, 131] width 1045 height 25
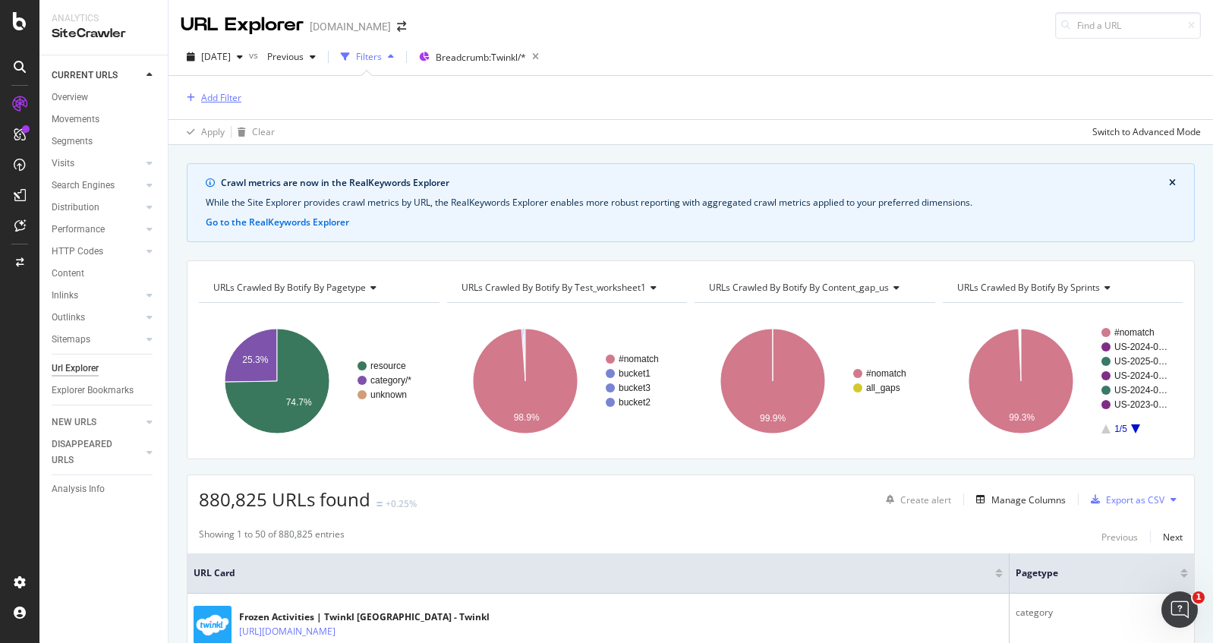
click at [231, 93] on div "Add Filter" at bounding box center [221, 97] width 40 height 13
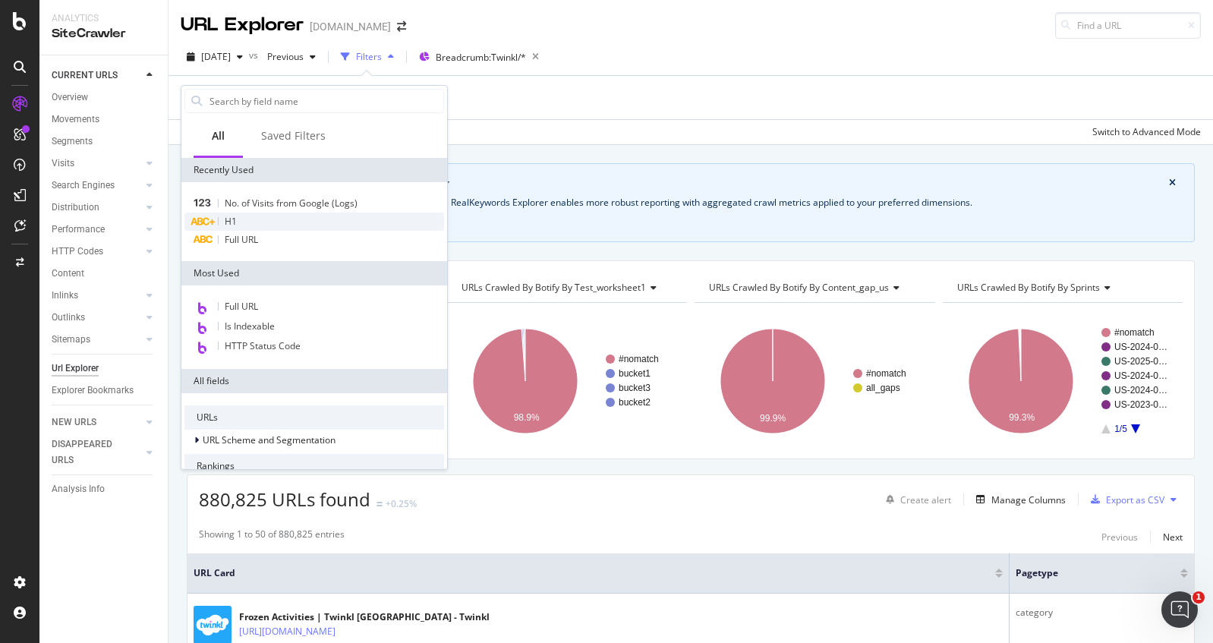
click at [270, 215] on div "H1" at bounding box center [314, 222] width 260 height 18
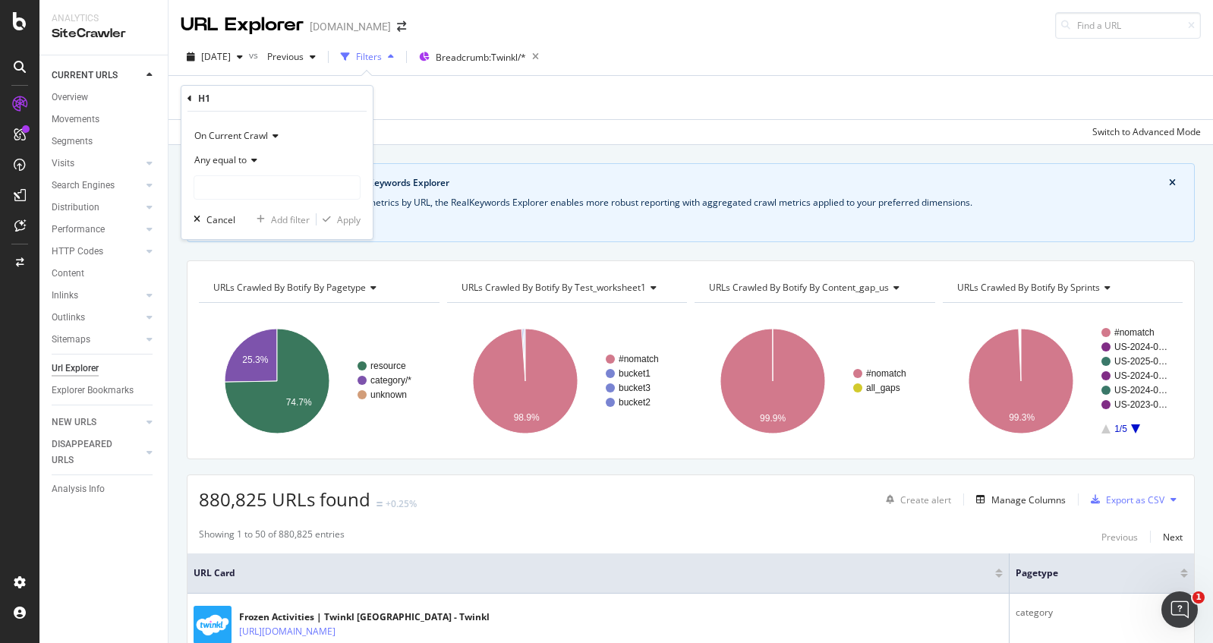
click at [447, 137] on div "Apply Clear Switch to Advanced Mode" at bounding box center [691, 131] width 1045 height 25
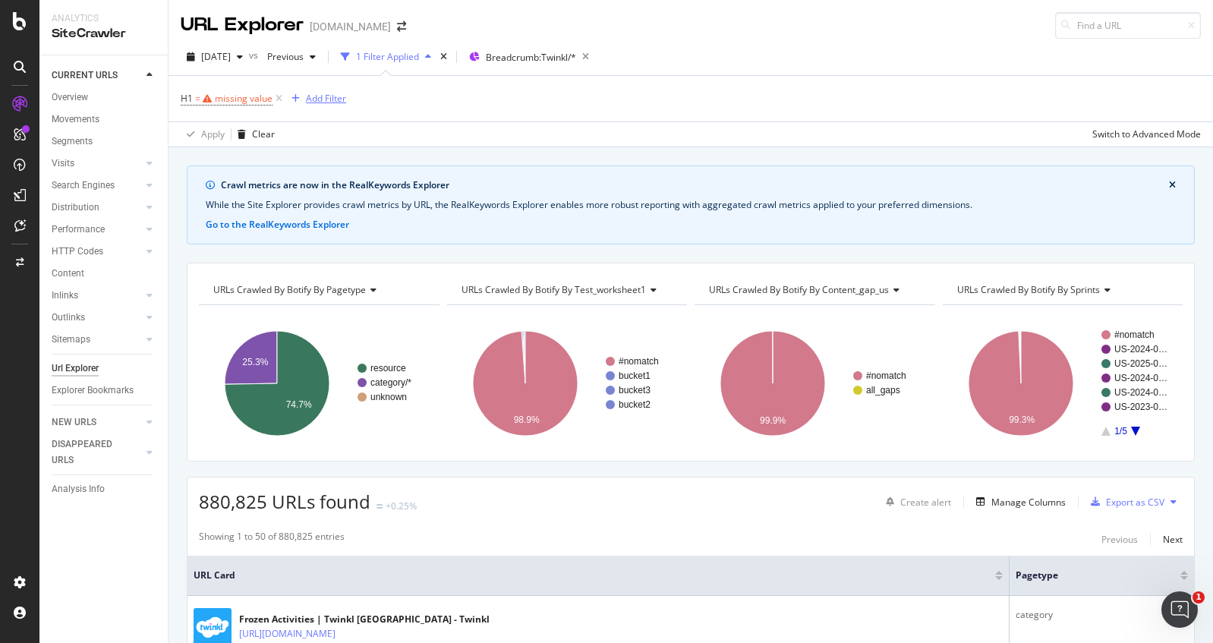
click at [329, 101] on div "Add Filter" at bounding box center [326, 98] width 40 height 13
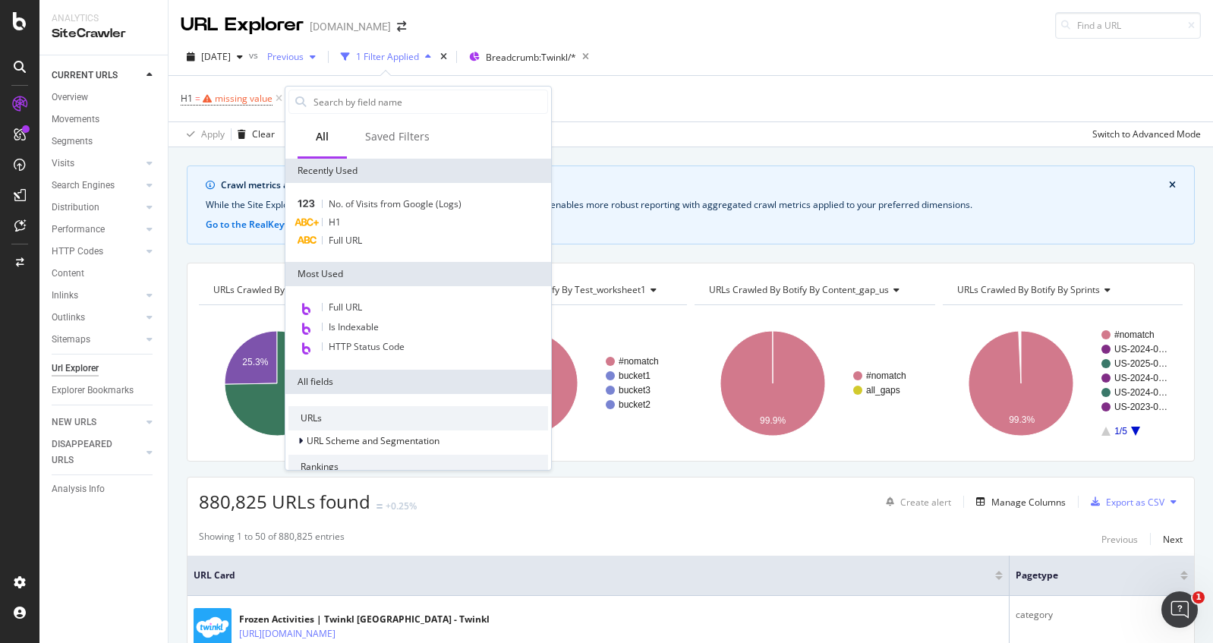
click at [304, 55] on span "Previous" at bounding box center [282, 56] width 43 height 13
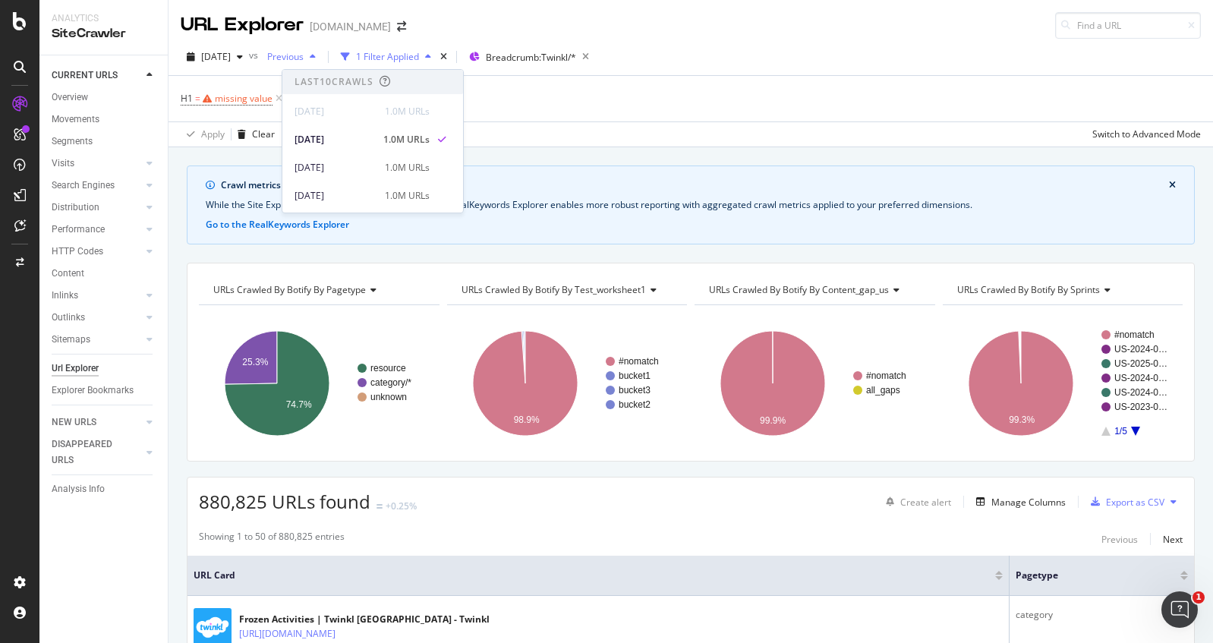
click at [304, 55] on span "Previous" at bounding box center [282, 56] width 43 height 13
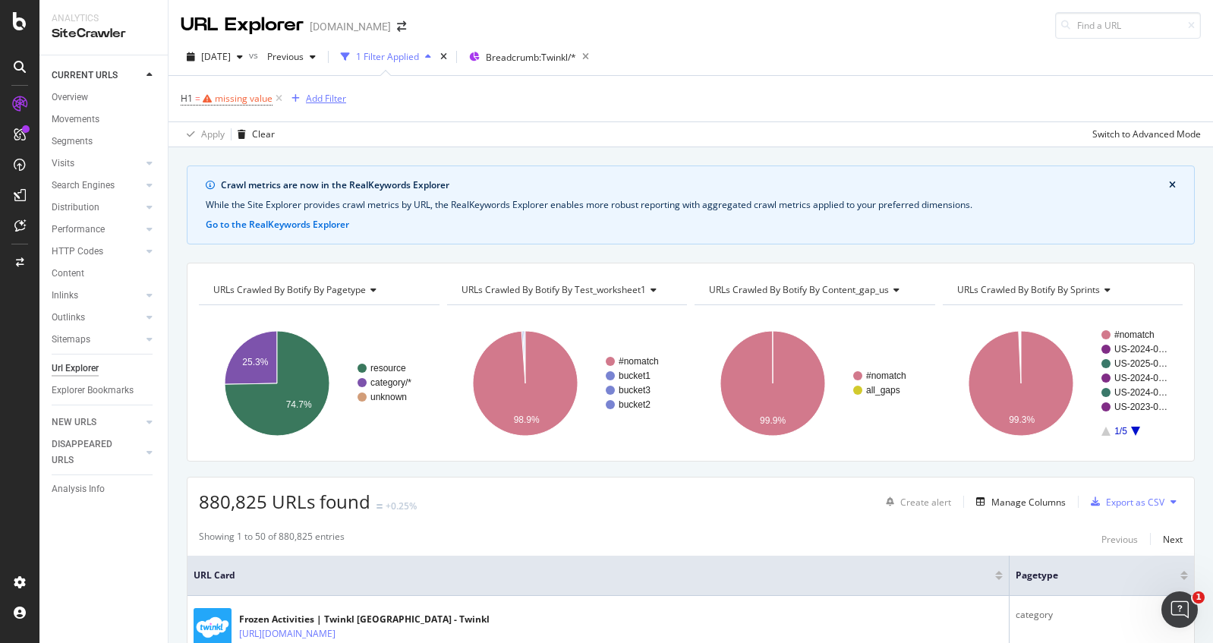
click at [323, 102] on div "Add Filter" at bounding box center [326, 98] width 40 height 13
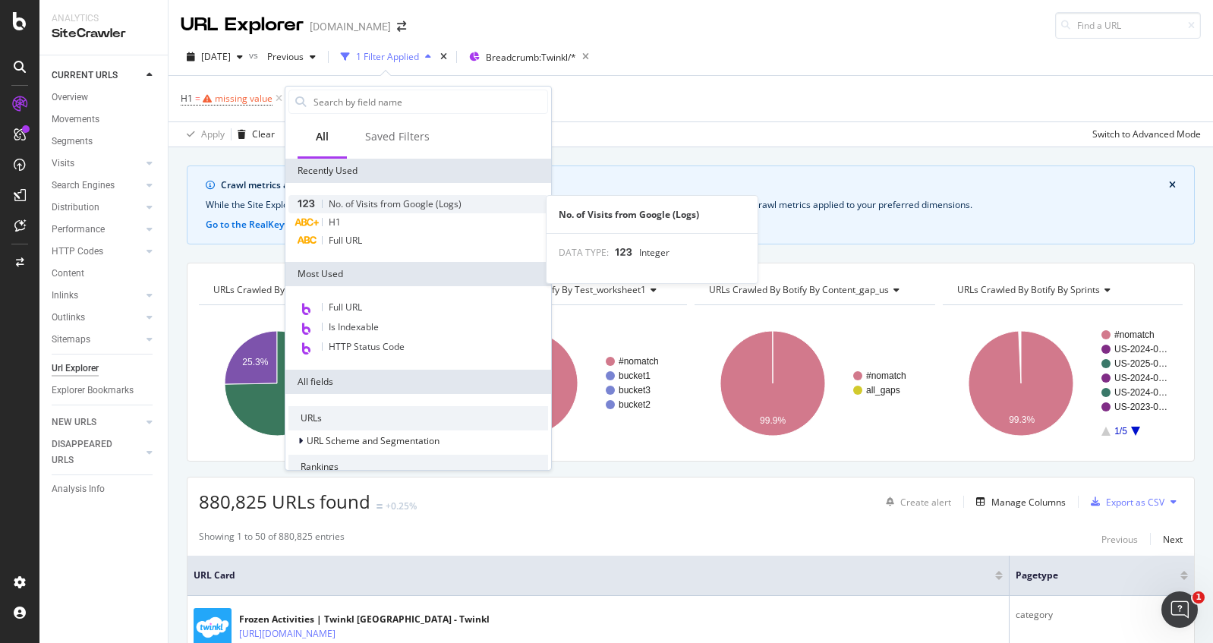
click at [468, 200] on div "No. of Visits from Google (Logs)" at bounding box center [418, 204] width 260 height 18
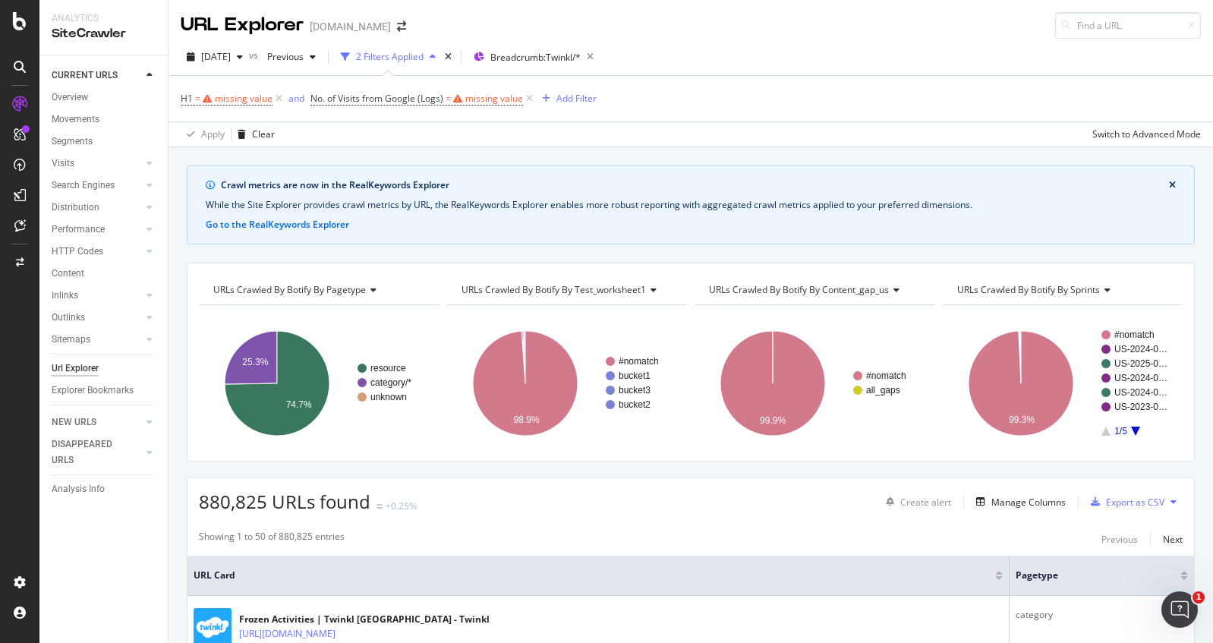
click at [598, 123] on div "Apply Clear Switch to Advanced Mode" at bounding box center [691, 133] width 1045 height 25
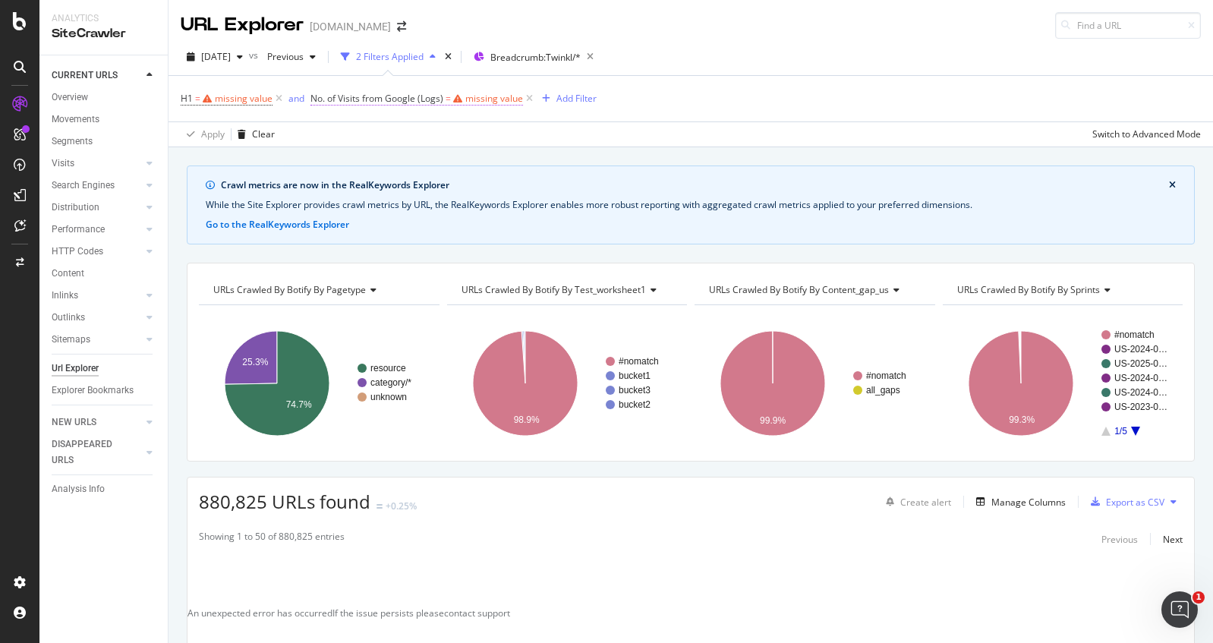
click at [494, 99] on div "missing value" at bounding box center [494, 98] width 58 height 13
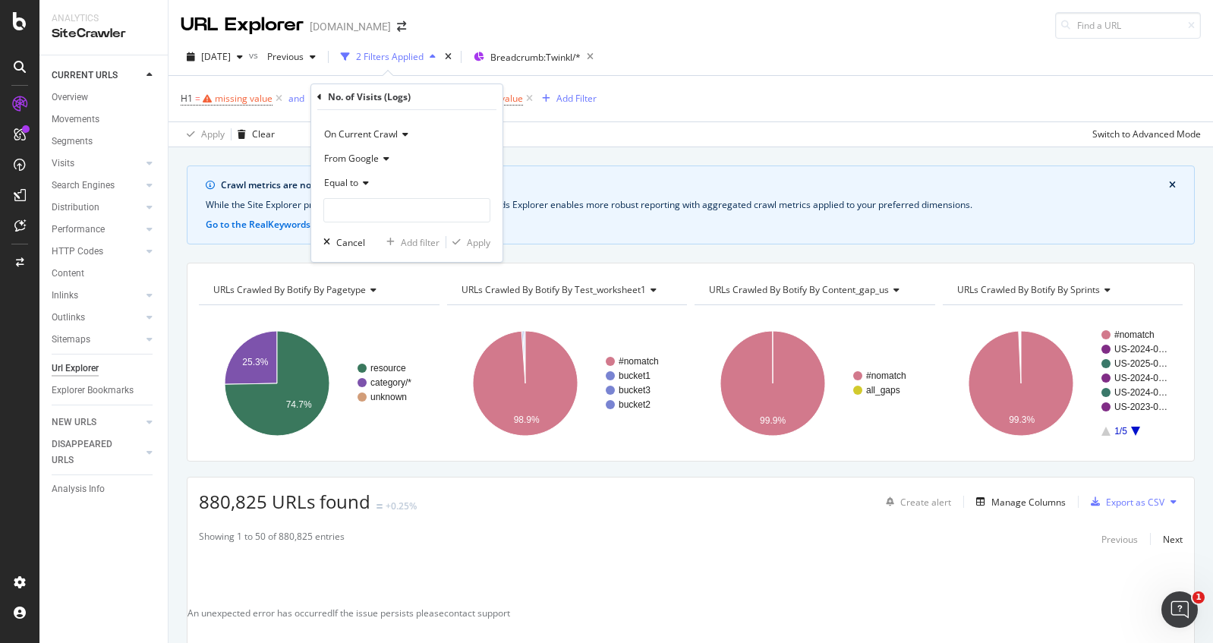
click at [364, 178] on icon at bounding box center [363, 182] width 11 height 9
click at [393, 249] on div "Less than" at bounding box center [408, 254] width 162 height 20
click at [398, 212] on input "number" at bounding box center [406, 210] width 167 height 24
type input "100"
click at [480, 244] on div "Apply" at bounding box center [479, 242] width 24 height 13
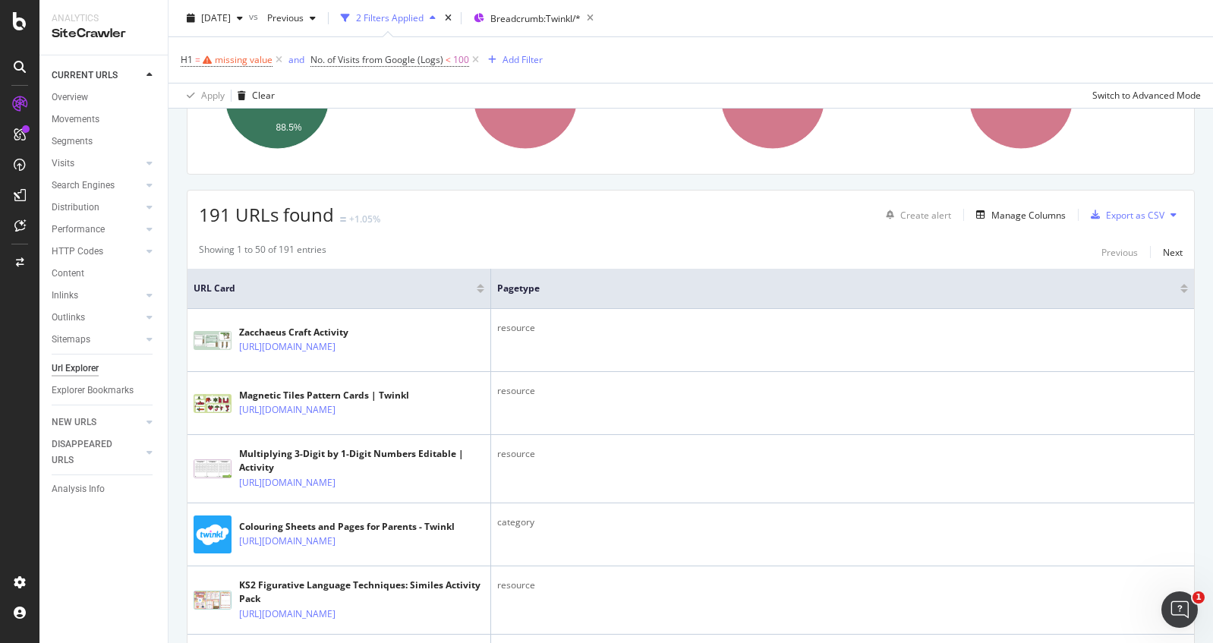
scroll to position [228, 0]
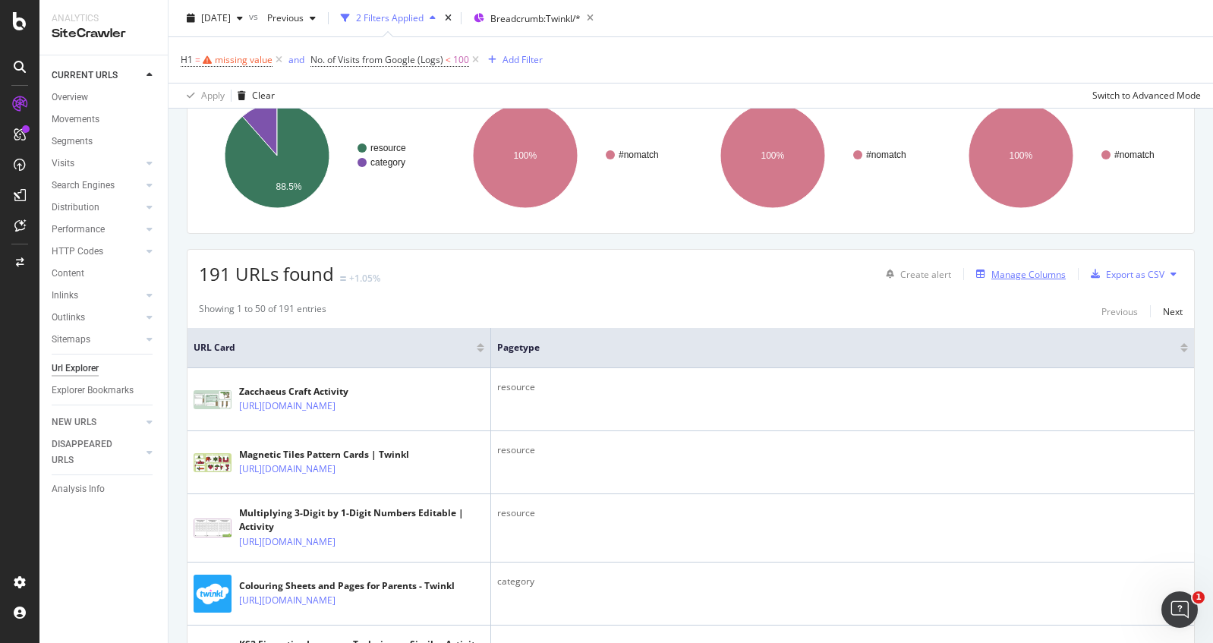
click at [991, 273] on div "Manage Columns" at bounding box center [1028, 274] width 74 height 13
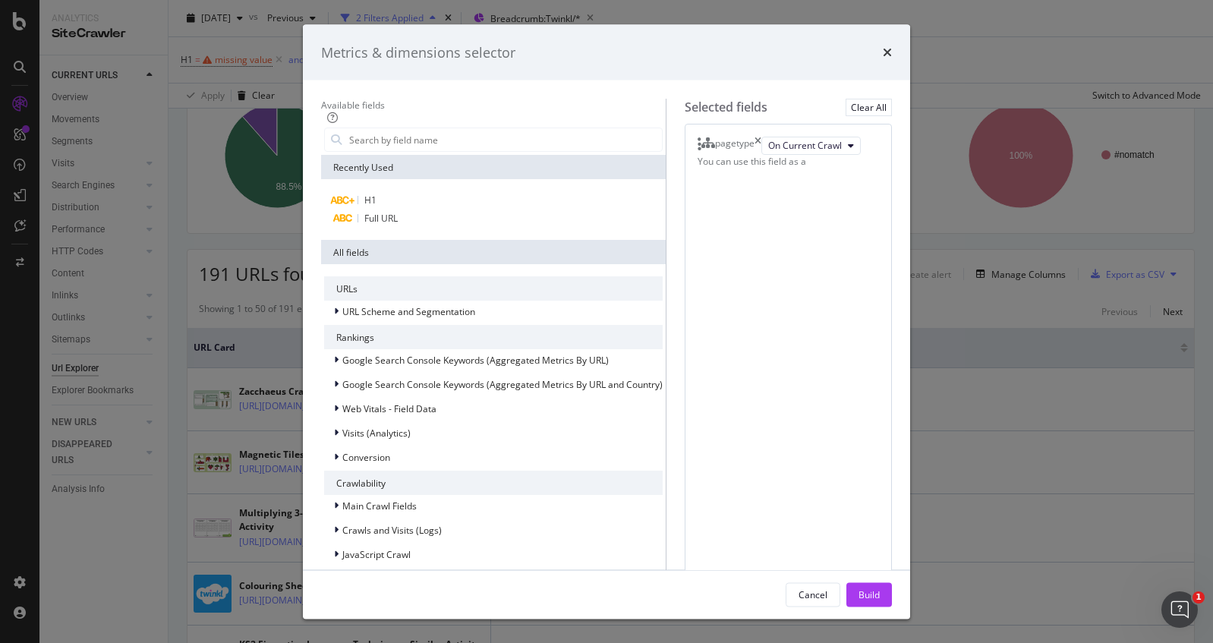
scroll to position [0, 0]
click at [418, 437] on div "Visits (Analytics)" at bounding box center [493, 432] width 339 height 21
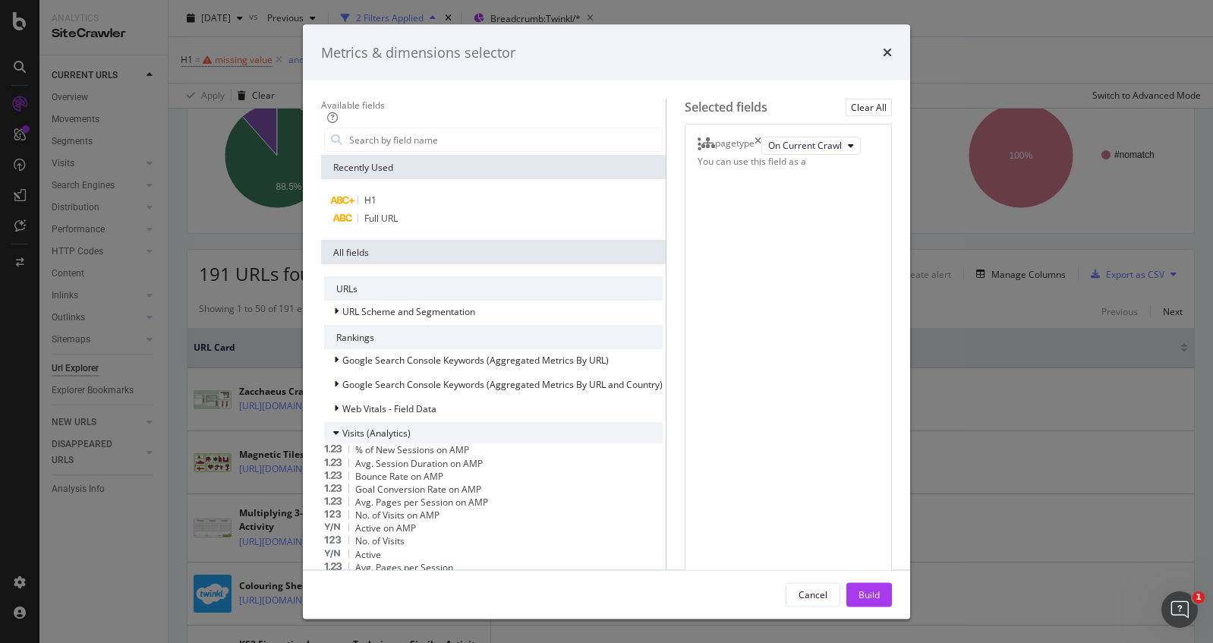
scroll to position [152, 0]
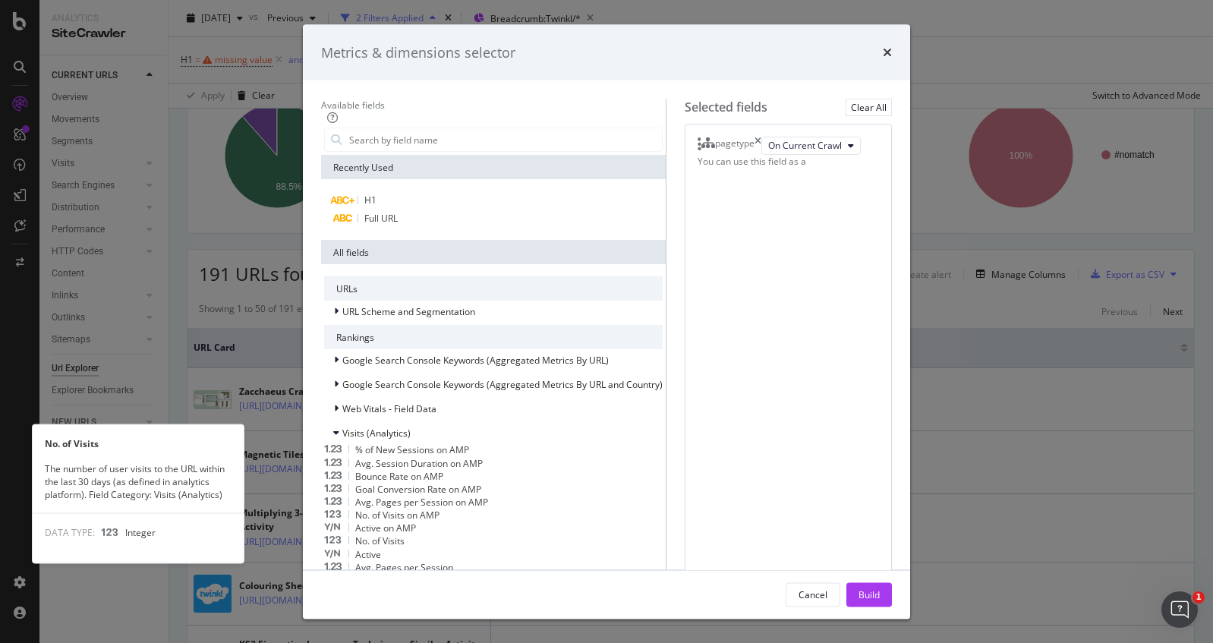
click at [479, 534] on div "No. of Visits" at bounding box center [493, 540] width 339 height 13
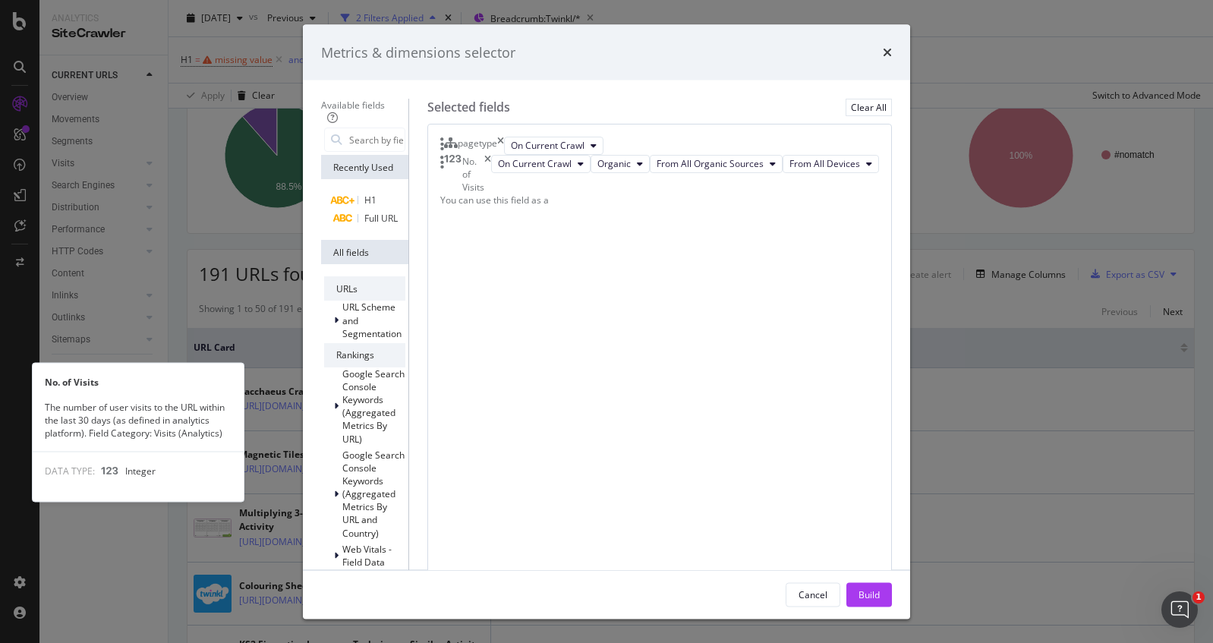
scroll to position [228, 0]
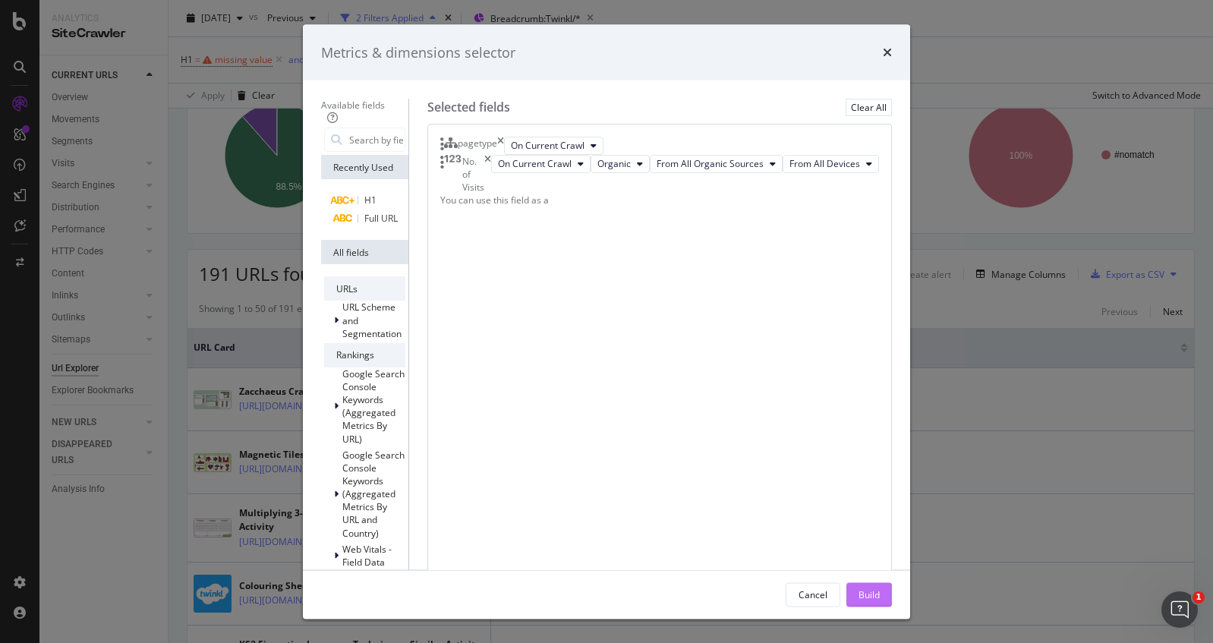
click at [880, 597] on div "Build" at bounding box center [869, 594] width 21 height 13
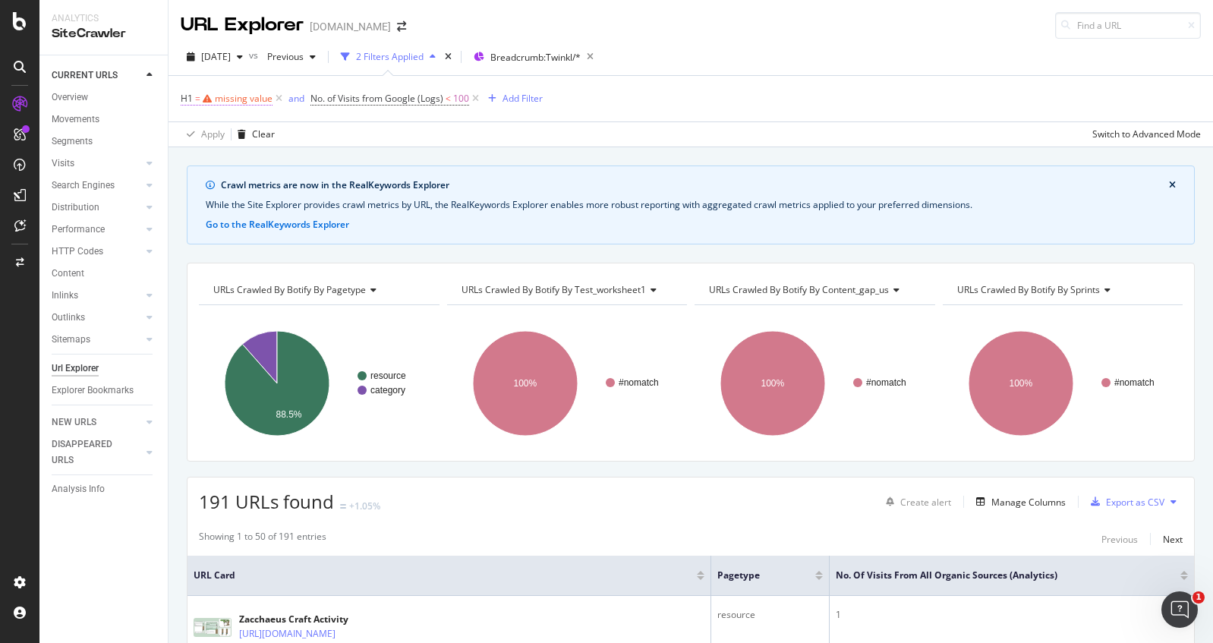
click at [256, 97] on div "missing value" at bounding box center [244, 98] width 58 height 13
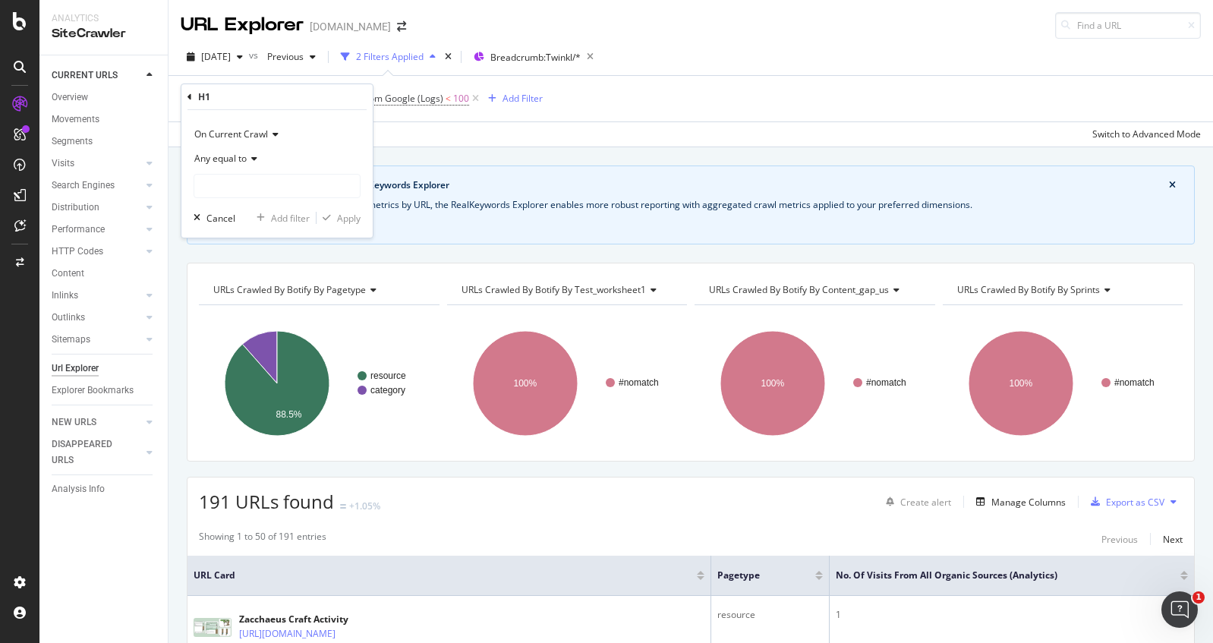
click at [188, 98] on icon at bounding box center [190, 97] width 5 height 9
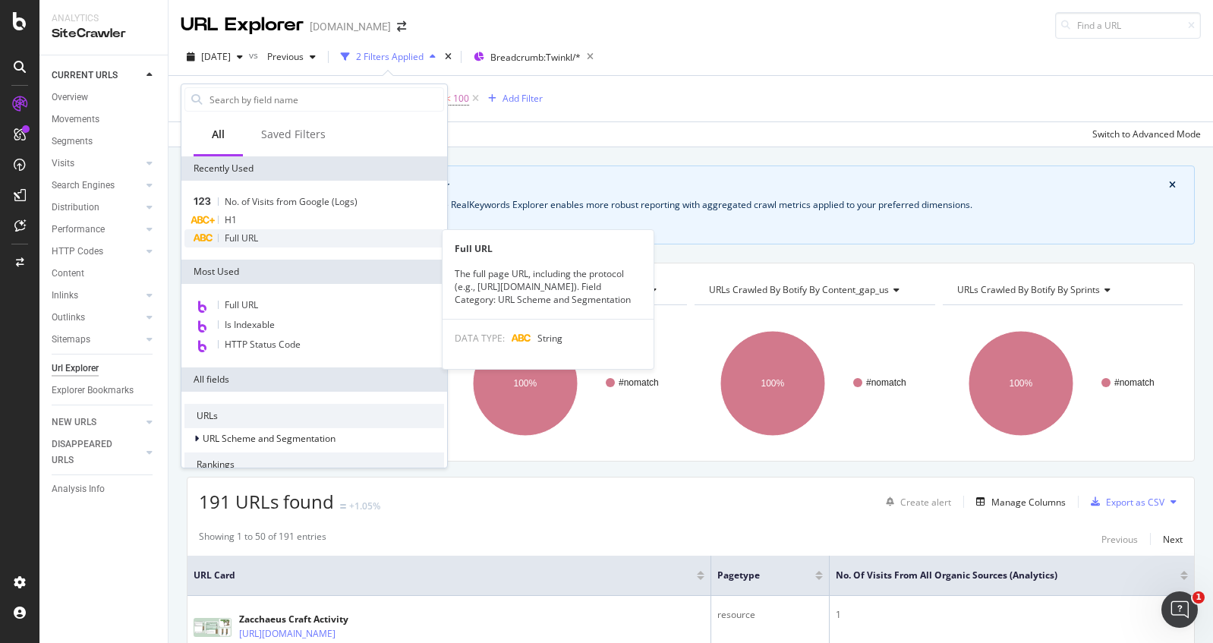
click at [326, 233] on div "Full URL" at bounding box center [314, 238] width 260 height 18
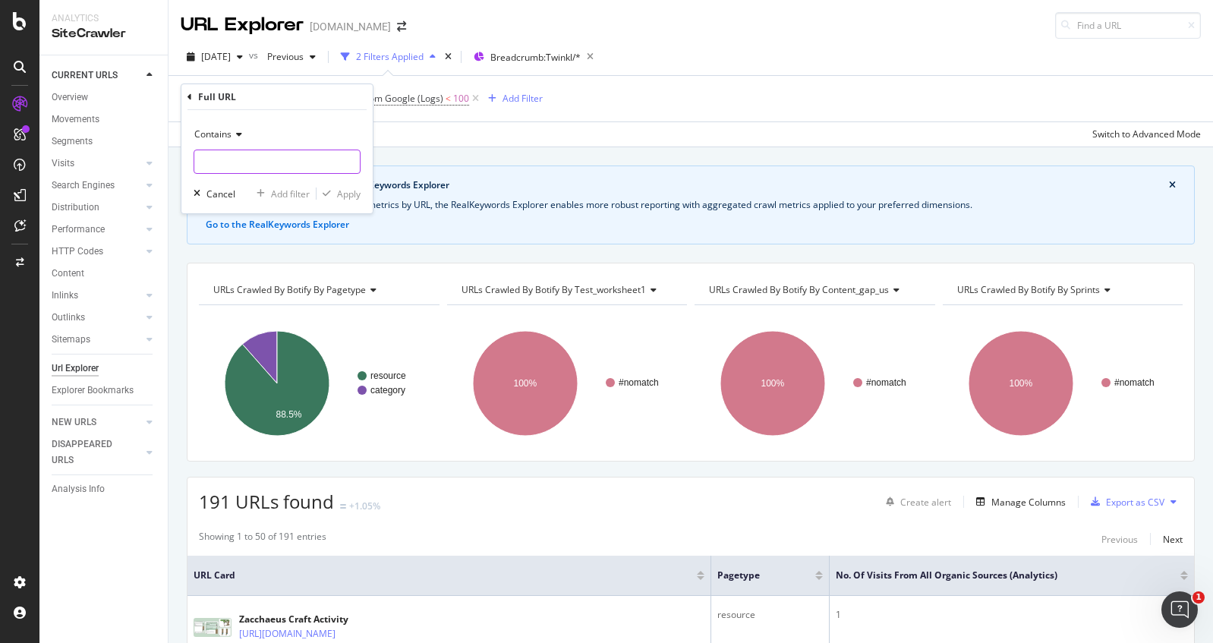
click at [302, 162] on input "text" at bounding box center [276, 162] width 165 height 24
type input ".com"
drag, startPoint x: 353, startPoint y: 190, endPoint x: 994, endPoint y: 188, distance: 640.7
click at [354, 191] on div "Apply" at bounding box center [349, 194] width 24 height 13
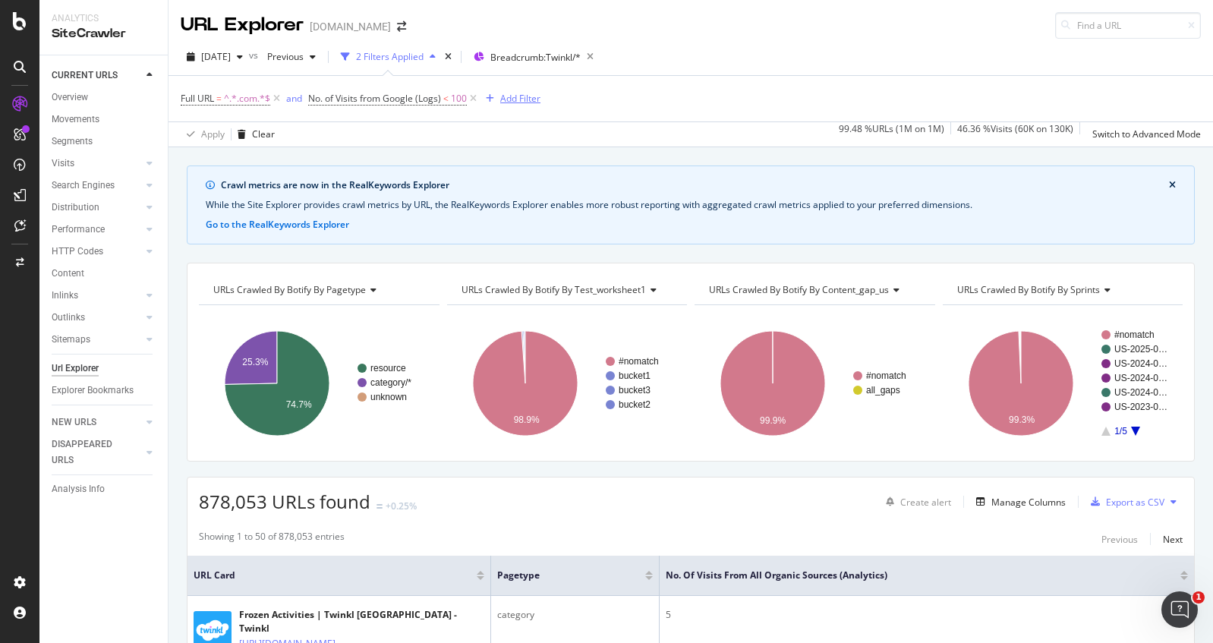
click at [530, 100] on div "Add Filter" at bounding box center [520, 98] width 40 height 13
click at [254, 102] on span "^.*.com.*$" at bounding box center [247, 98] width 46 height 21
click at [693, 96] on div "Full URL = ^.*.com.*$ and No. of Visits from Google (Logs) < 100 Add Filter" at bounding box center [691, 99] width 1020 height 46
click at [518, 99] on div "Add Filter" at bounding box center [520, 98] width 40 height 13
click at [253, 100] on span "^.*.com.*$" at bounding box center [247, 98] width 46 height 21
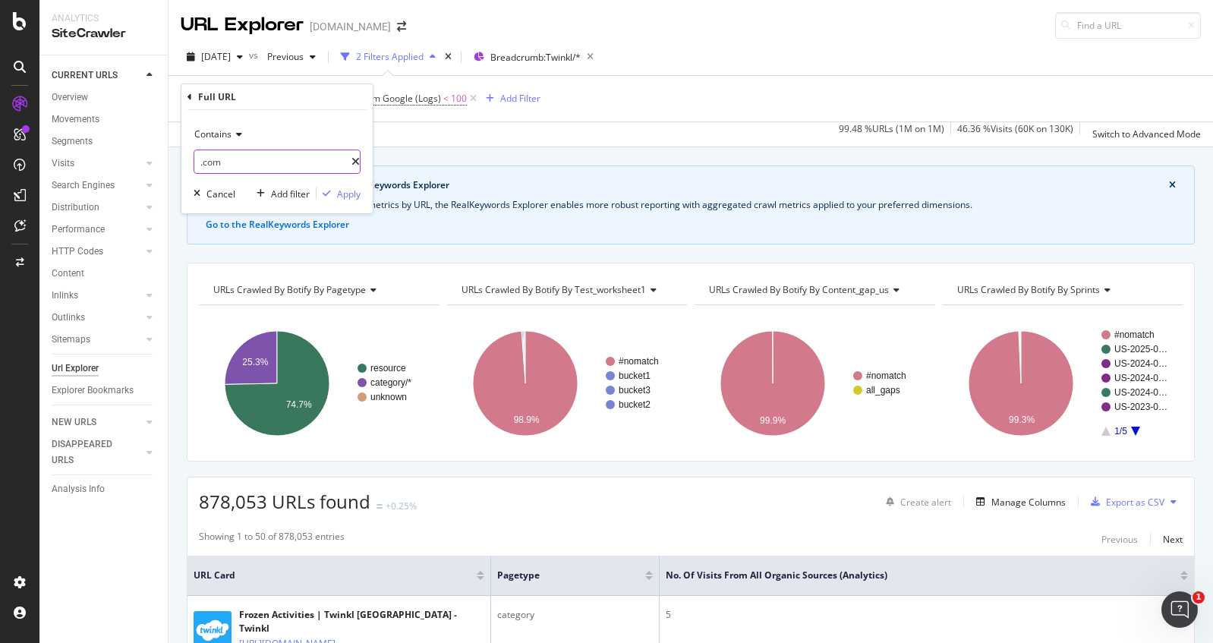
click at [244, 155] on input ".com" at bounding box center [272, 162] width 157 height 24
paste input "/resource/"
type input "/resource/"
drag, startPoint x: 345, startPoint y: 191, endPoint x: 931, endPoint y: 188, distance: 586.8
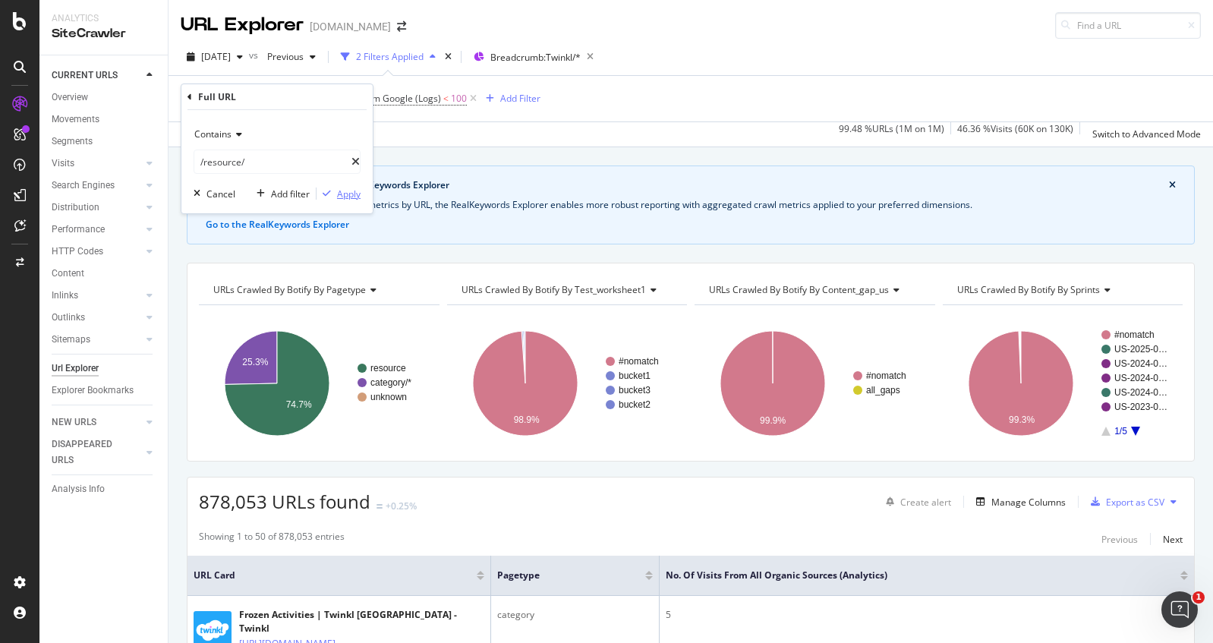
click at [345, 192] on div "Apply" at bounding box center [349, 194] width 24 height 13
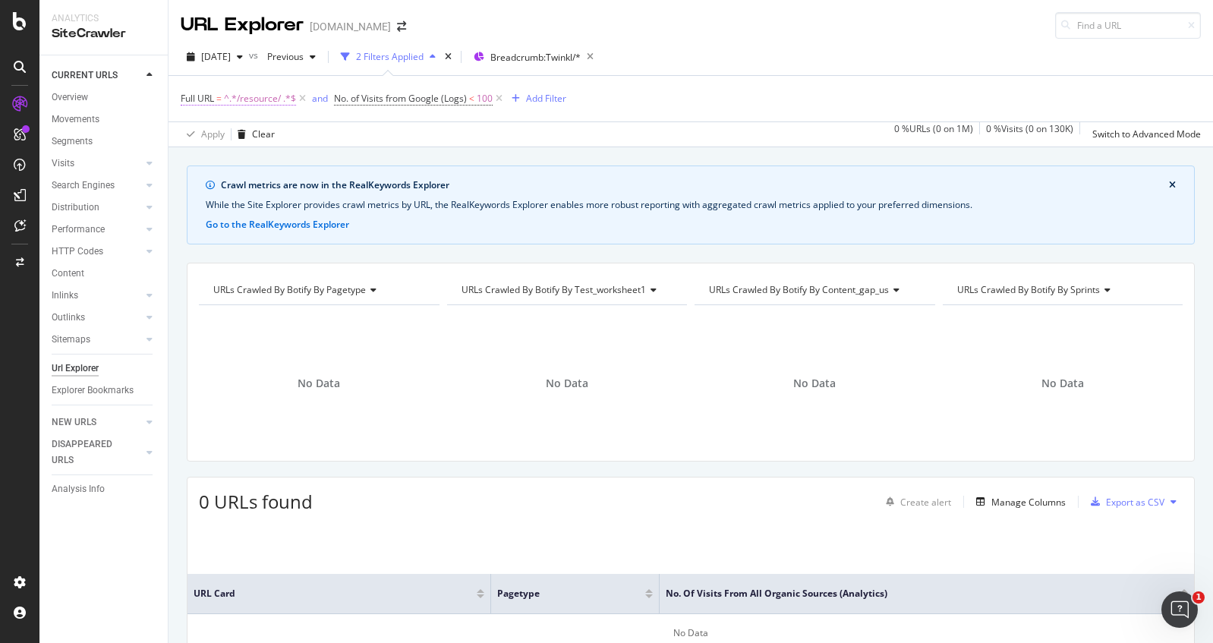
click at [252, 95] on span "^.*/resource/ .*$" at bounding box center [260, 98] width 72 height 21
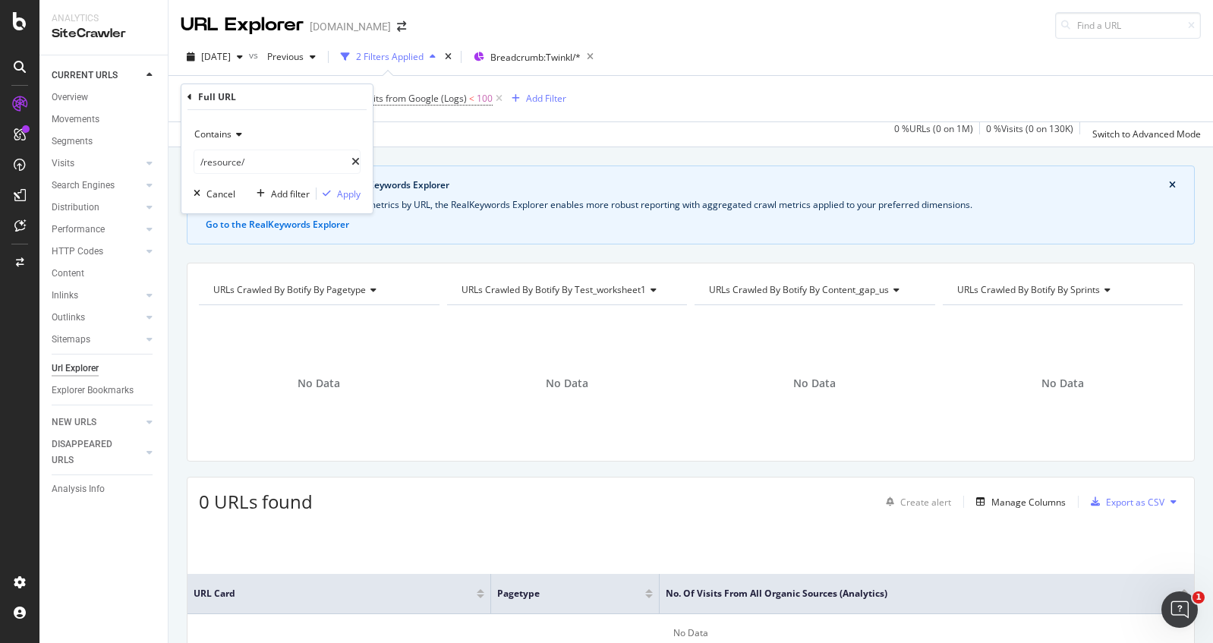
click at [244, 137] on div "Contains" at bounding box center [277, 134] width 167 height 24
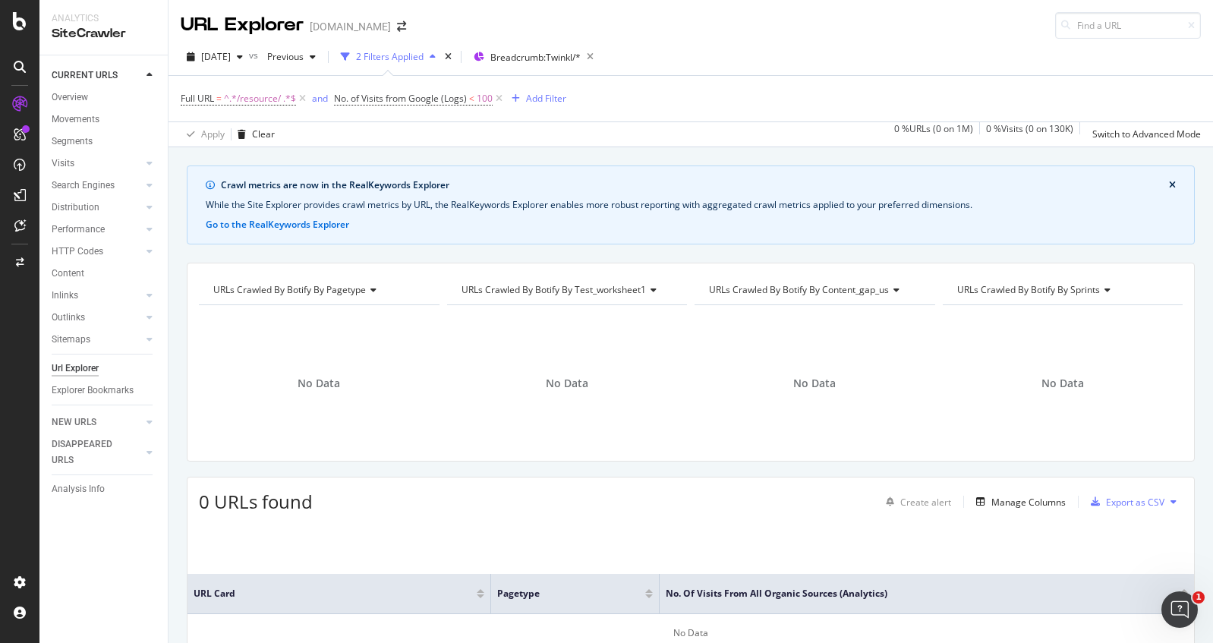
click at [701, 133] on div "Apply Clear 0 % URLs ( 0 on 1M ) 0 % Visits ( 0 on 130K ) Switch to Advanced Mo…" at bounding box center [691, 133] width 1045 height 25
click at [267, 102] on span "^.*/resource/ .*$" at bounding box center [260, 98] width 72 height 21
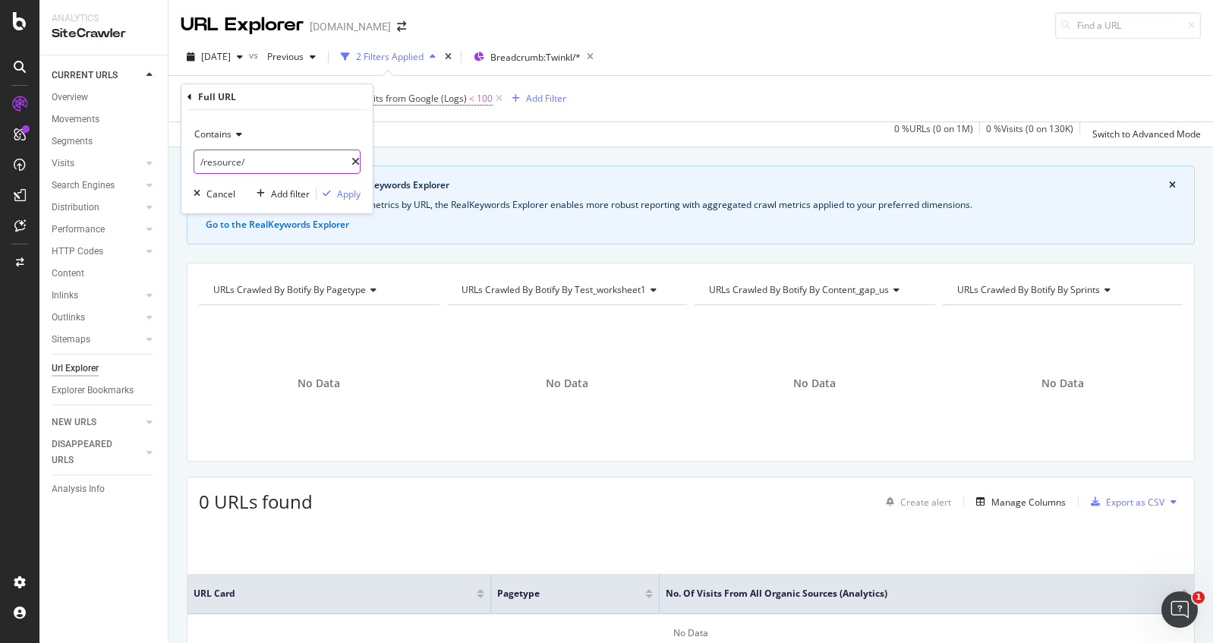
click at [251, 163] on input "/resource/" at bounding box center [272, 162] width 157 height 24
click at [261, 162] on input "/resource/" at bounding box center [272, 162] width 157 height 24
drag, startPoint x: 263, startPoint y: 162, endPoint x: 253, endPoint y: 155, distance: 12.6
click at [261, 160] on input "/resource/" at bounding box center [272, 162] width 157 height 24
type input "/resource/"
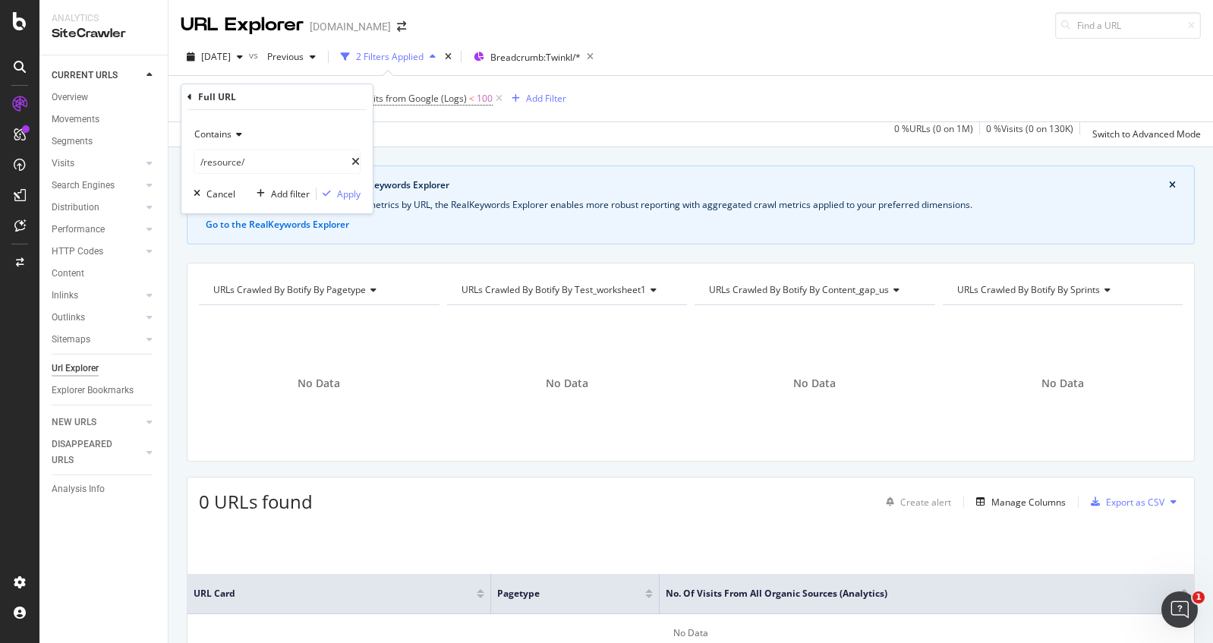
click at [236, 136] on icon at bounding box center [237, 134] width 11 height 9
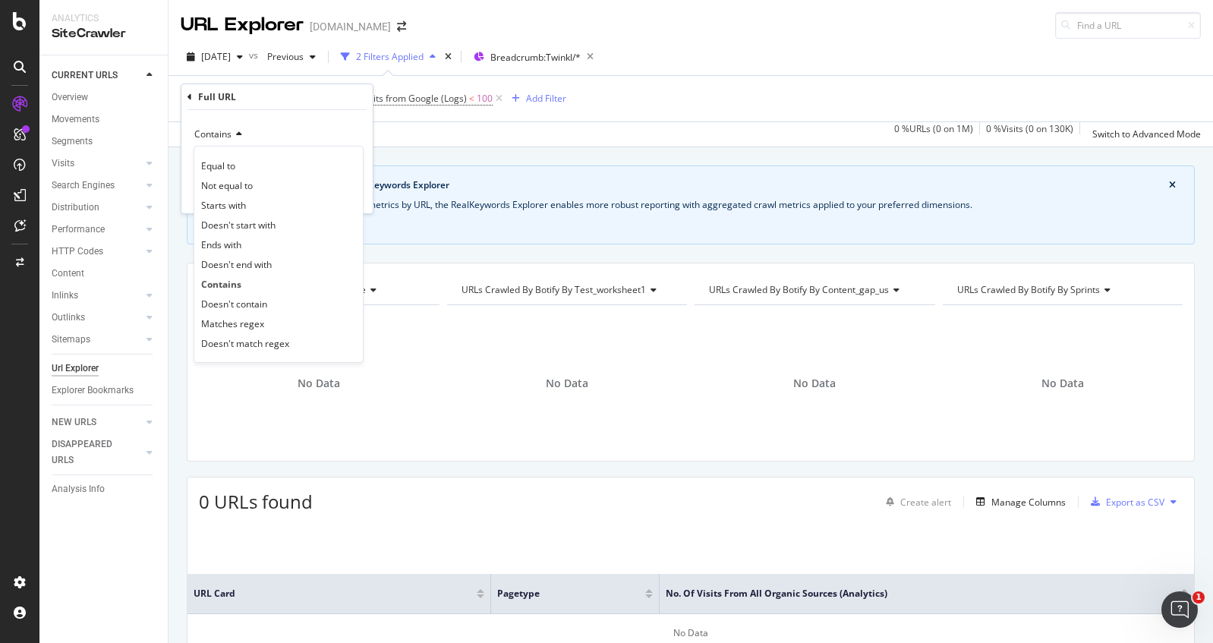
click at [284, 120] on div "Contains Equal to Not equal to Starts with Doesn't start with Ends with Doesn't…" at bounding box center [276, 161] width 191 height 103
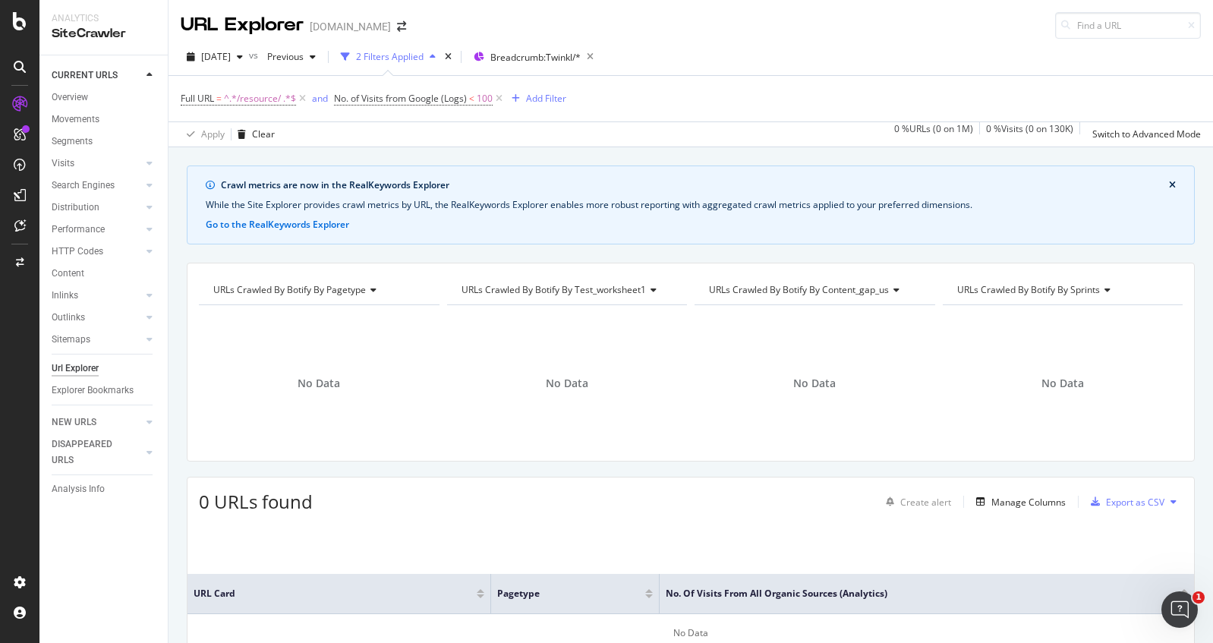
click at [678, 129] on div "Apply Clear 0 % URLs ( 0 on 1M ) 0 % Visits ( 0 on 130K ) Switch to Advanced Mo…" at bounding box center [691, 133] width 1045 height 25
